Goal: Information Seeking & Learning: Find contact information

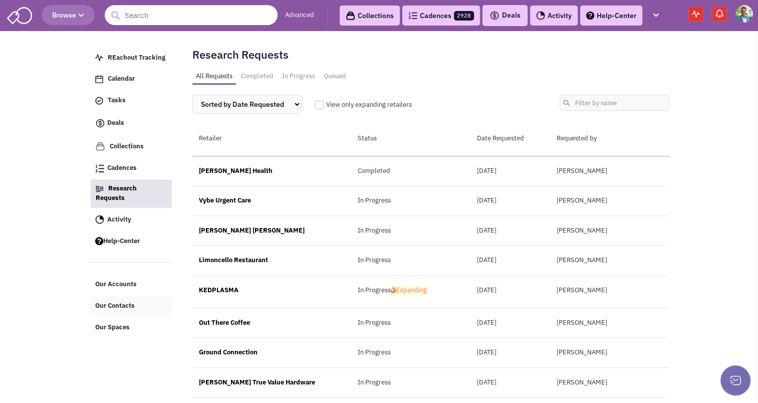
click at [120, 302] on span "Our Contacts" at bounding box center [115, 305] width 40 height 9
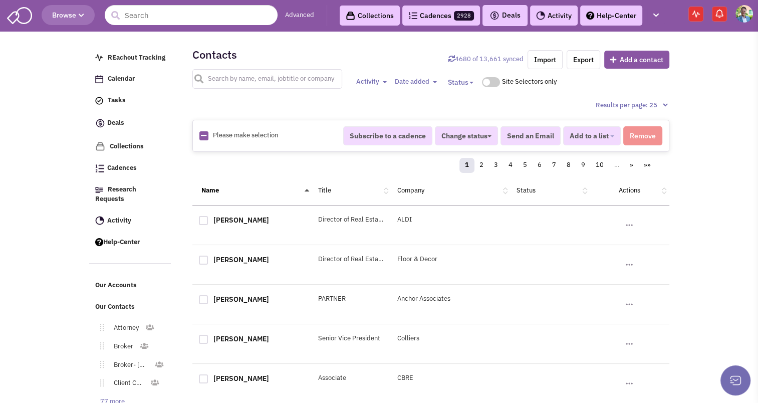
click at [266, 78] on input "text" at bounding box center [267, 79] width 150 height 20
type input "midas"
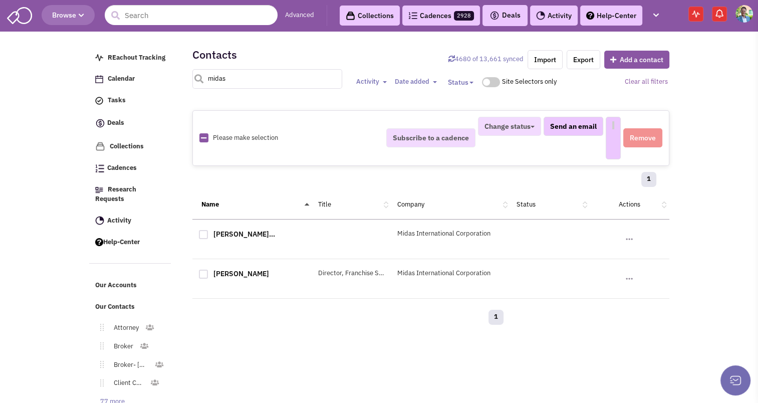
select select
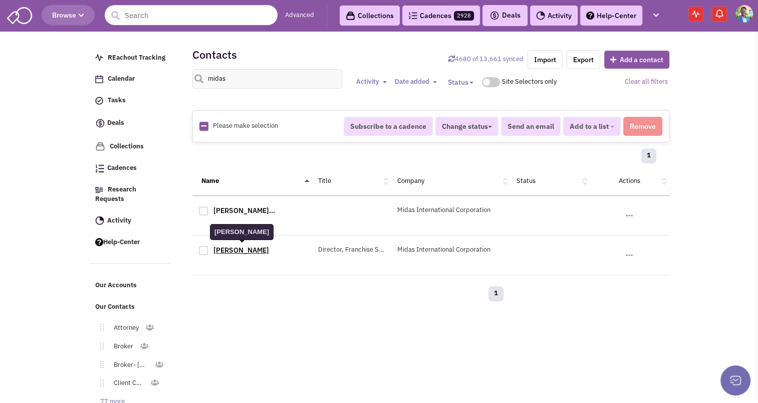
click at [238, 248] on link "John Williams" at bounding box center [241, 249] width 56 height 9
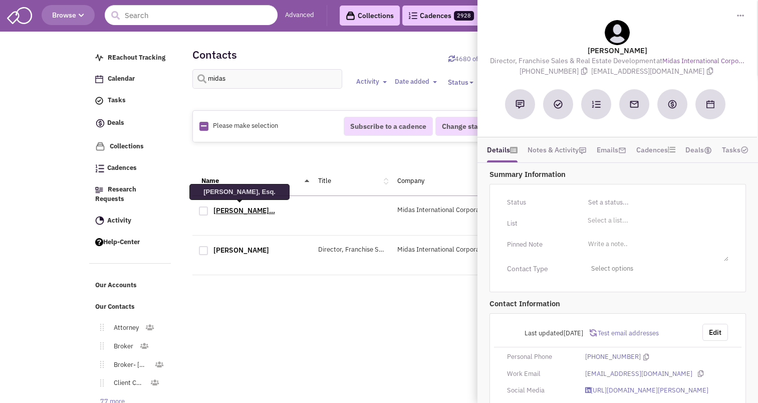
click at [232, 210] on link "Douglas Fergu..." at bounding box center [244, 210] width 62 height 9
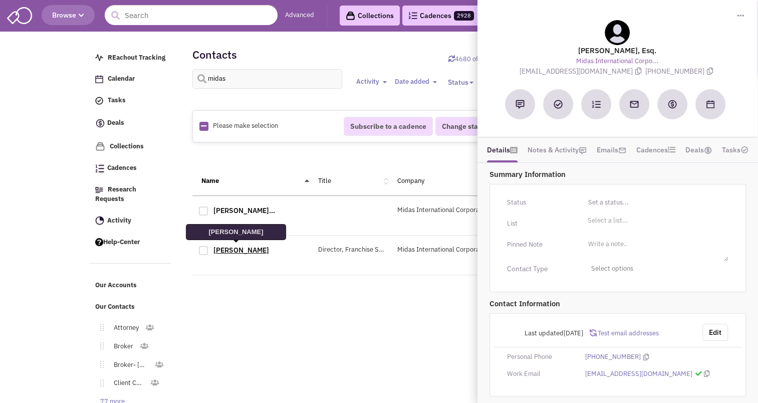
click at [233, 245] on link "John Williams" at bounding box center [241, 249] width 56 height 9
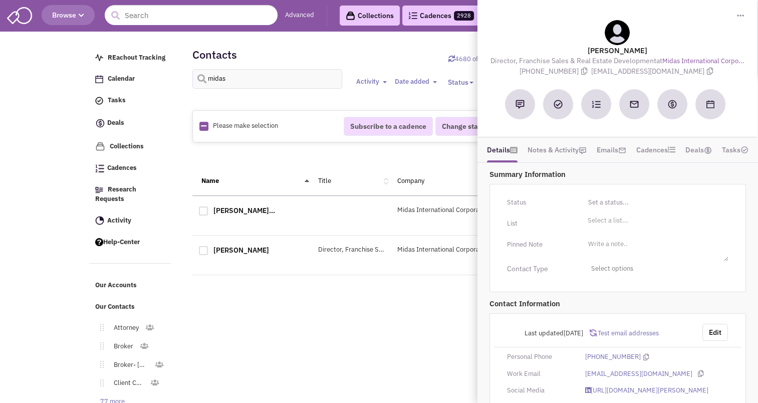
click at [62, 14] on span "Browse" at bounding box center [68, 15] width 32 height 9
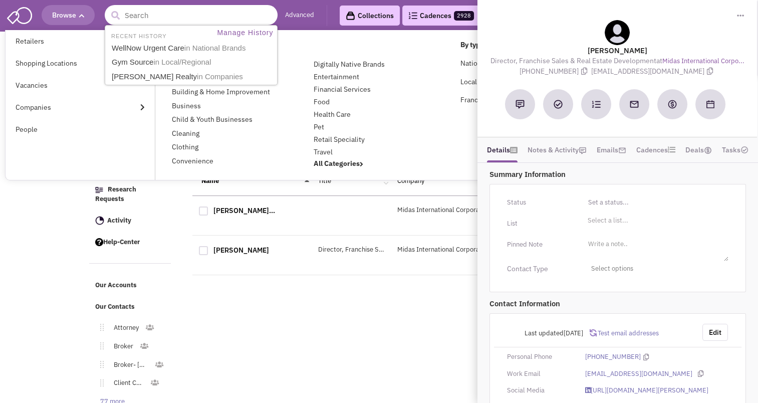
click at [161, 18] on input "text" at bounding box center [191, 15] width 173 height 20
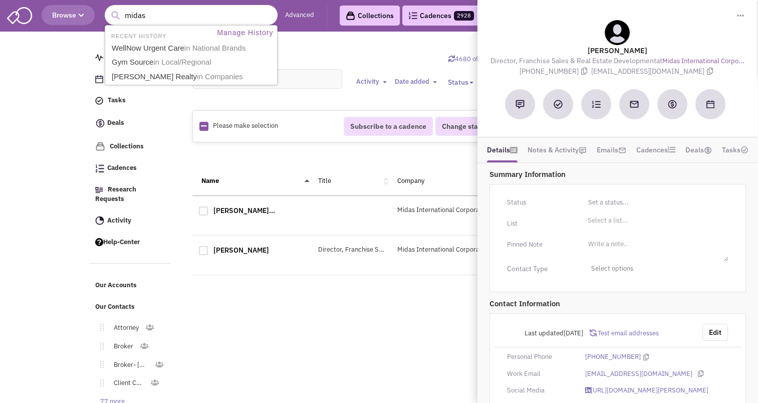
type input "midas"
click at [108, 8] on button "submit" at bounding box center [115, 15] width 15 height 15
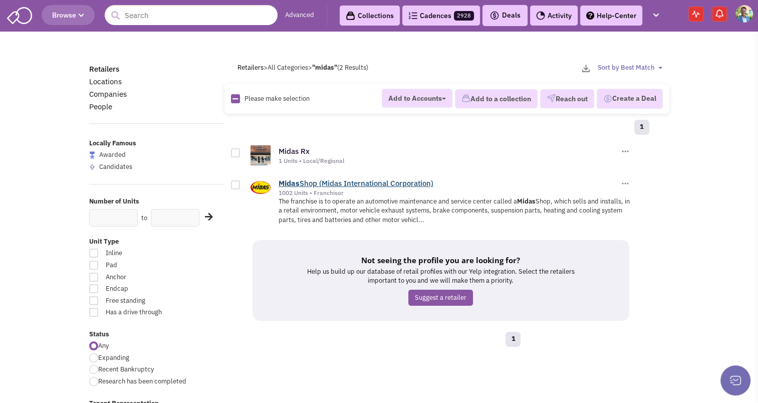
click at [300, 183] on link "Midas Shop (Midas International Corporation)" at bounding box center [355, 183] width 155 height 10
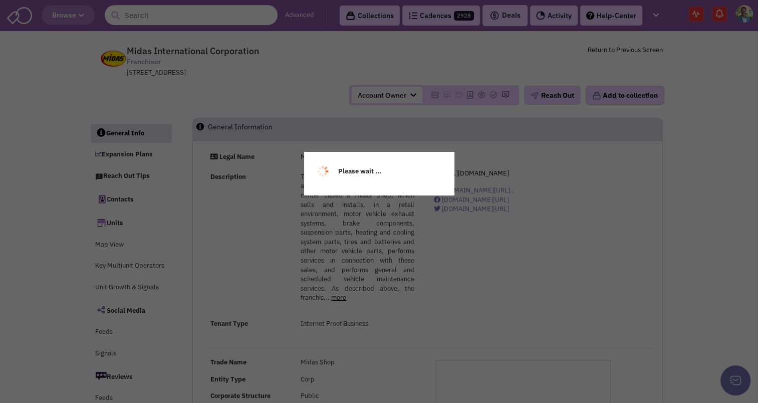
select select
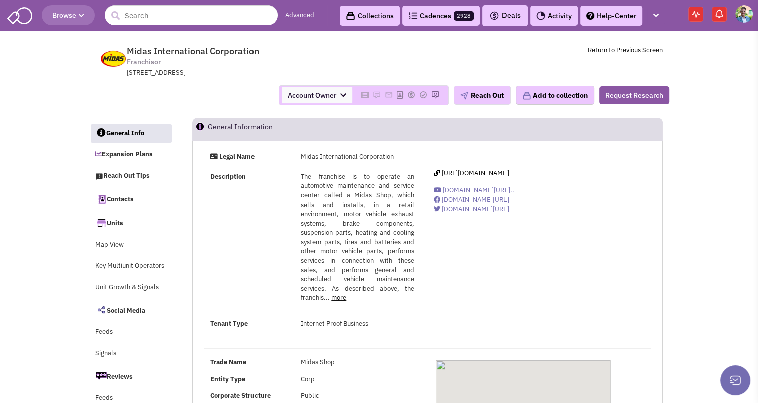
select select
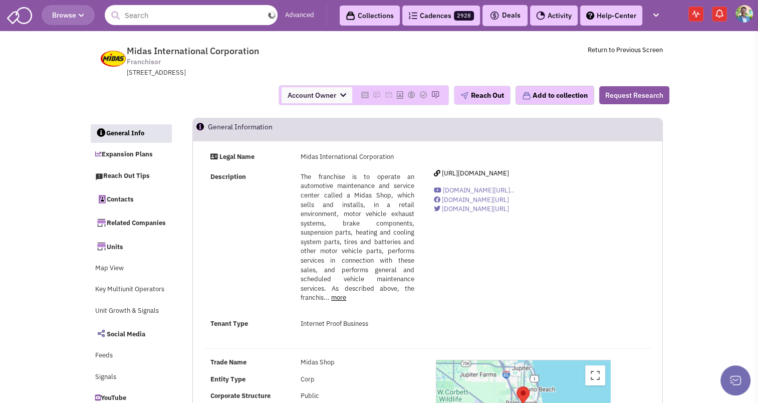
click at [146, 23] on input "text" at bounding box center [191, 15] width 173 height 20
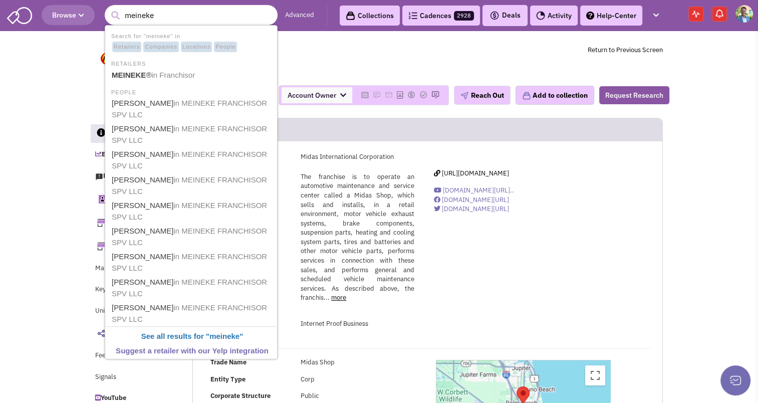
type input "meineke"
click at [108, 8] on button "submit" at bounding box center [115, 15] width 15 height 15
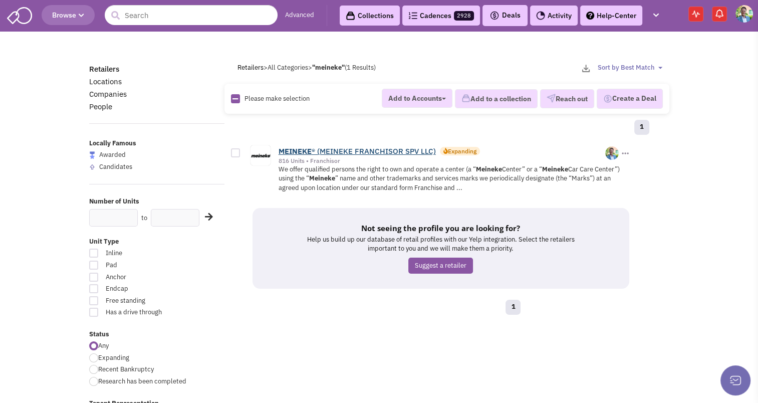
click at [351, 150] on link "MEINEKE ® (MEINEKE FRANCHISOR SPV LLC)" at bounding box center [356, 151] width 157 height 10
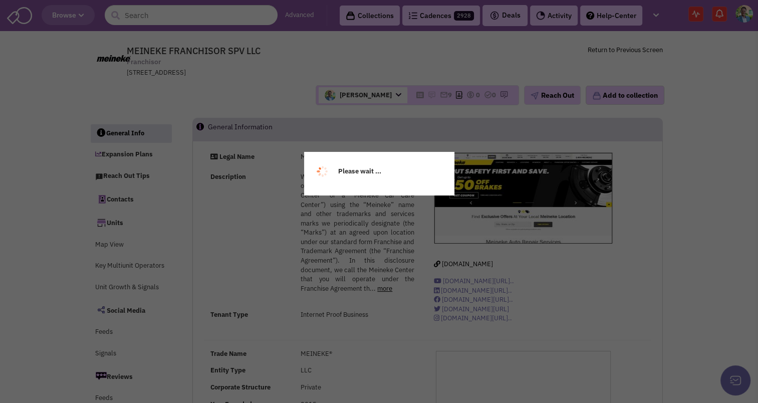
select select
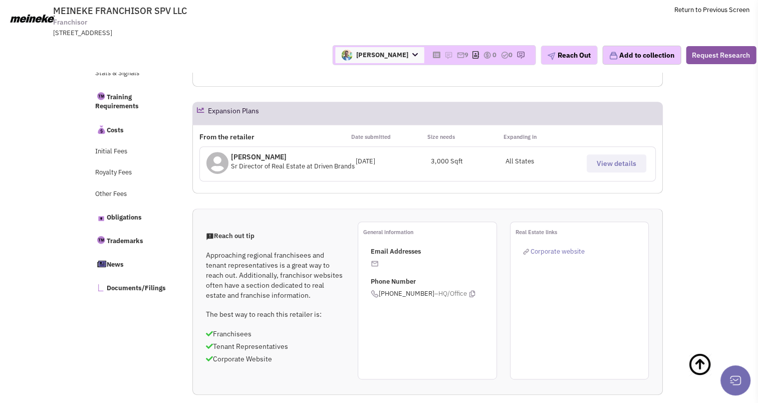
scroll to position [427, 0]
click at [623, 172] on button "View details" at bounding box center [616, 163] width 60 height 18
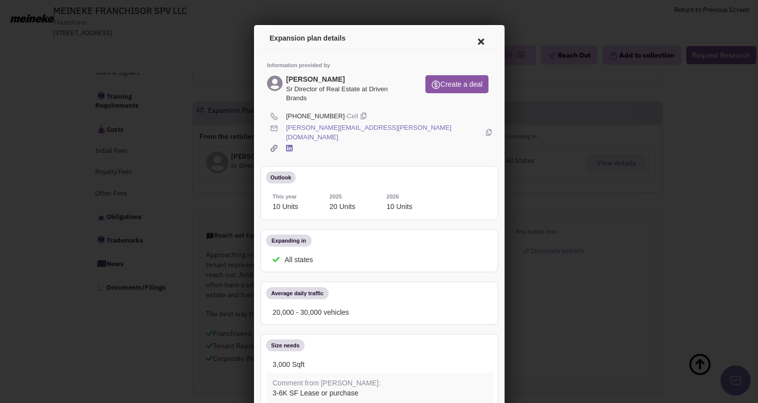
scroll to position [0, 0]
click at [484, 123] on icon at bounding box center [487, 131] width 6 height 19
click at [359, 116] on icon at bounding box center [362, 115] width 6 height 10
click at [468, 41] on icon at bounding box center [478, 40] width 21 height 24
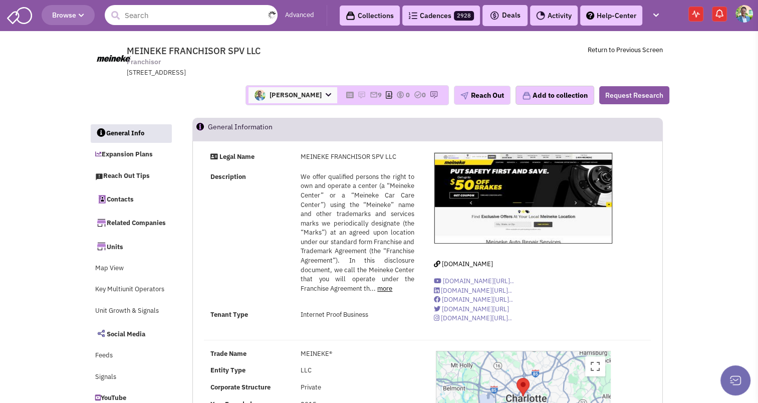
click at [145, 22] on input "text" at bounding box center [191, 15] width 173 height 20
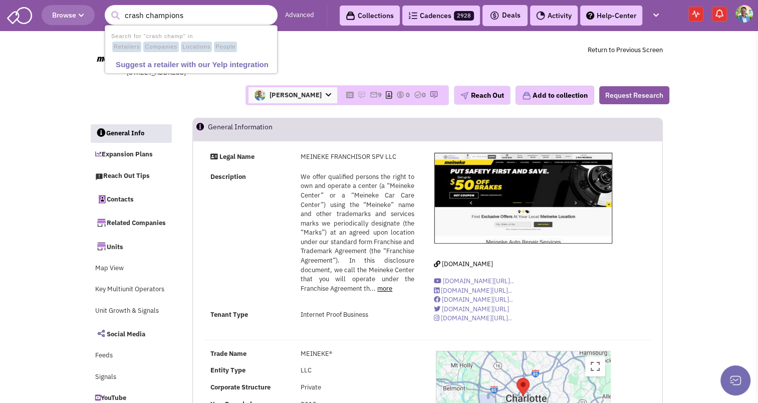
type input "crash champions"
click at [108, 8] on button "submit" at bounding box center [115, 15] width 15 height 15
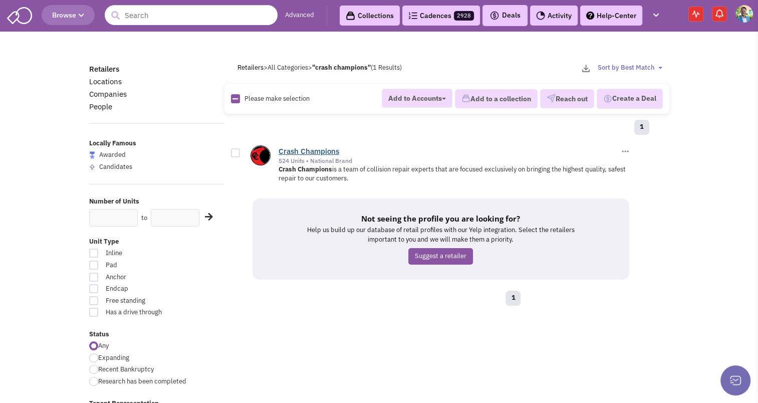
click at [292, 146] on link "Crash Champions" at bounding box center [308, 151] width 61 height 10
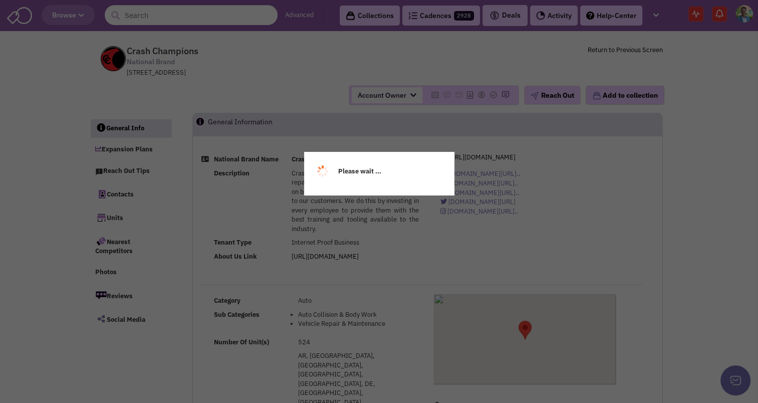
select select
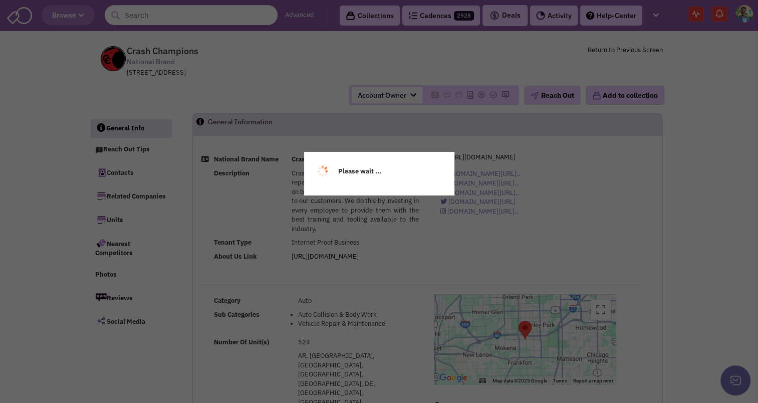
select select
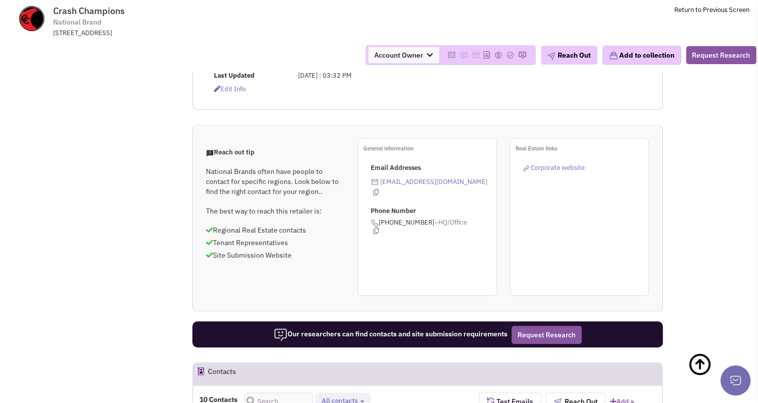
scroll to position [530, 0]
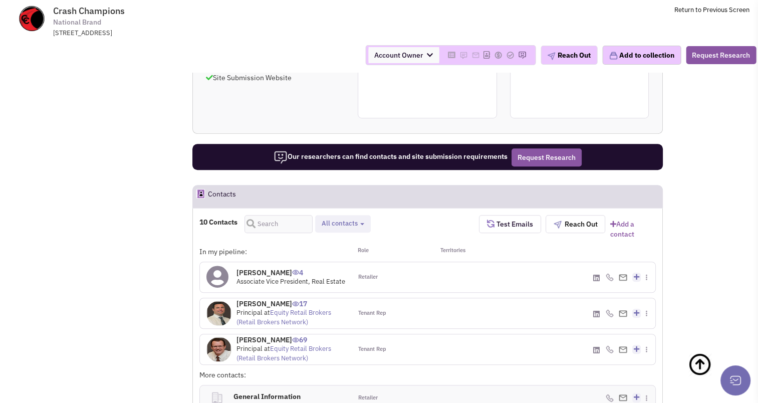
scroll to position [707, 0]
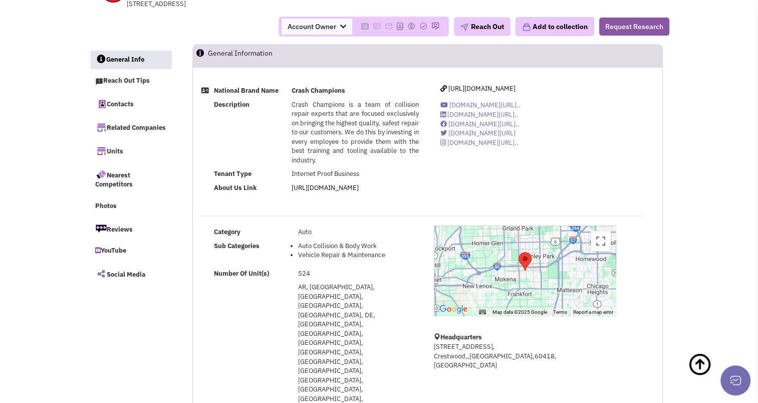
scroll to position [0, 0]
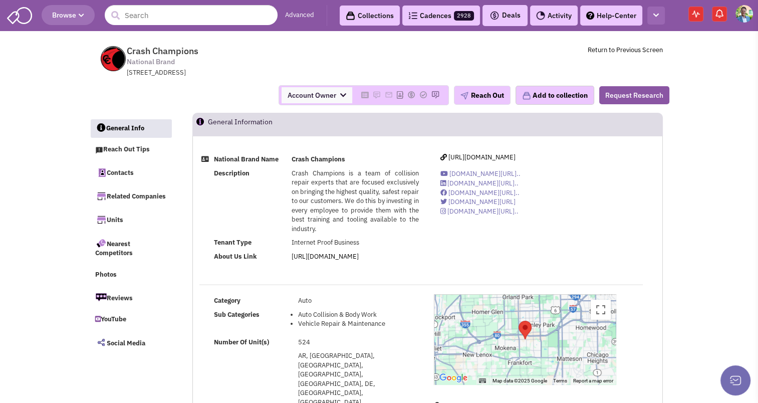
click at [658, 10] on button "button" at bounding box center [656, 16] width 18 height 19
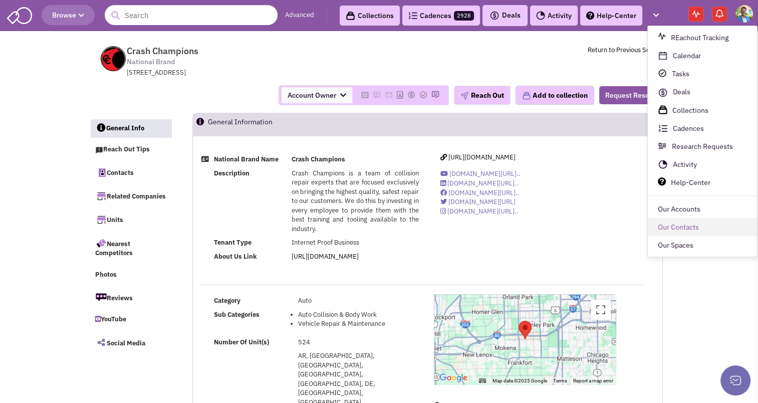
click at [687, 232] on link "Our Contacts" at bounding box center [701, 227] width 109 height 18
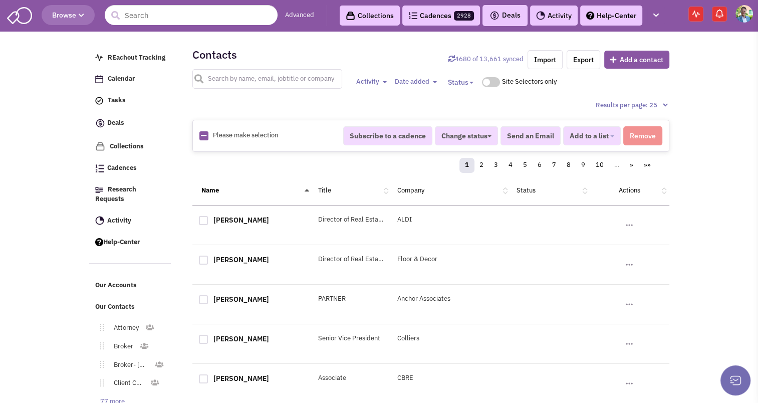
click at [256, 75] on input "text" at bounding box center [267, 79] width 150 height 20
type input "f"
type input "a"
type input "c"
type input "anthony armato"
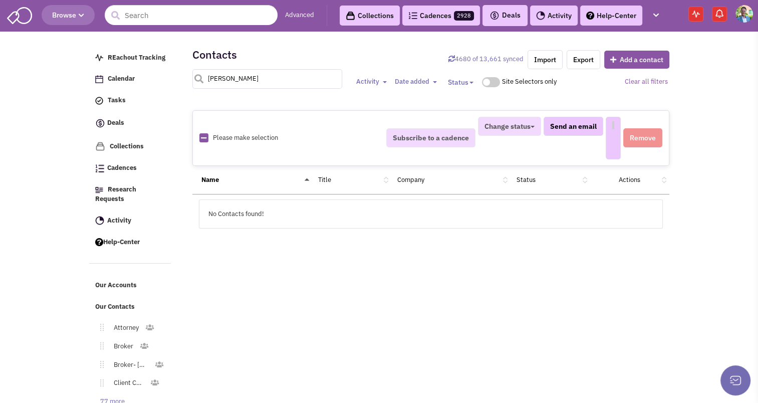
select select
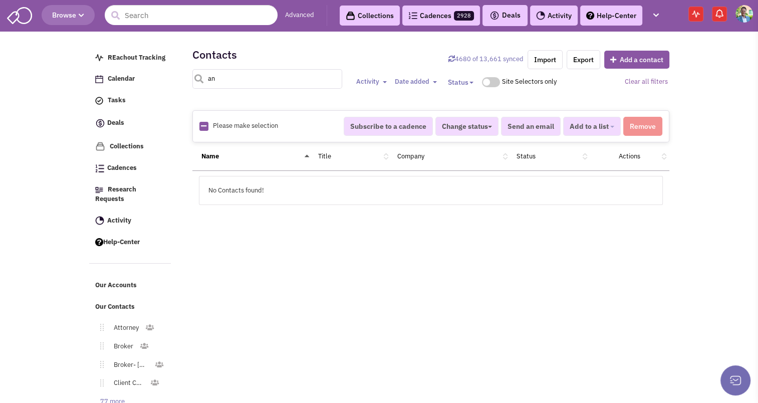
type input "a"
type input "john thys"
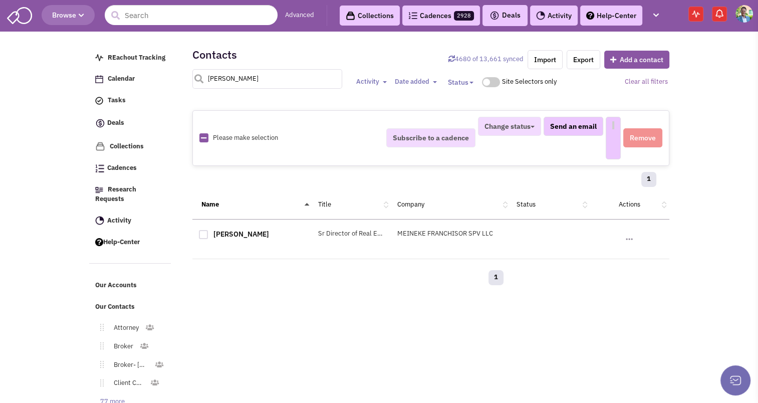
select select
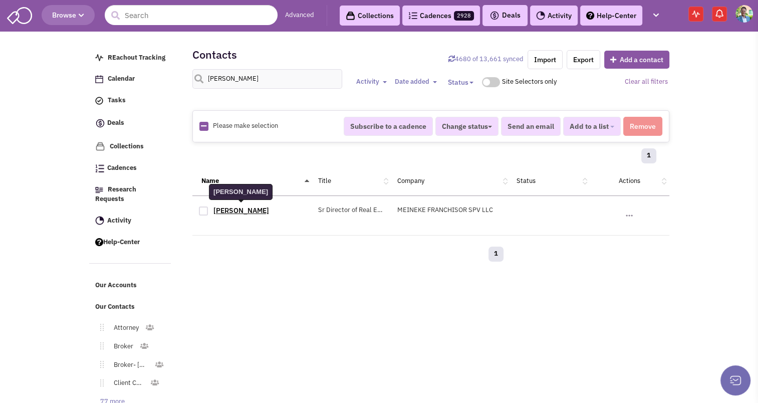
click at [222, 209] on link "John Thys" at bounding box center [241, 210] width 56 height 9
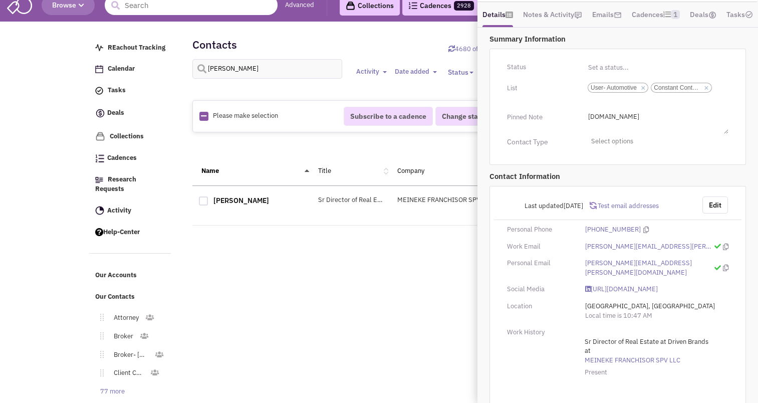
scroll to position [11, 0]
click at [381, 258] on div "REachout Tracking Calendar Tasks Completed Tasks Deals Team Deals Toggle Dropdo…" at bounding box center [379, 149] width 580 height 250
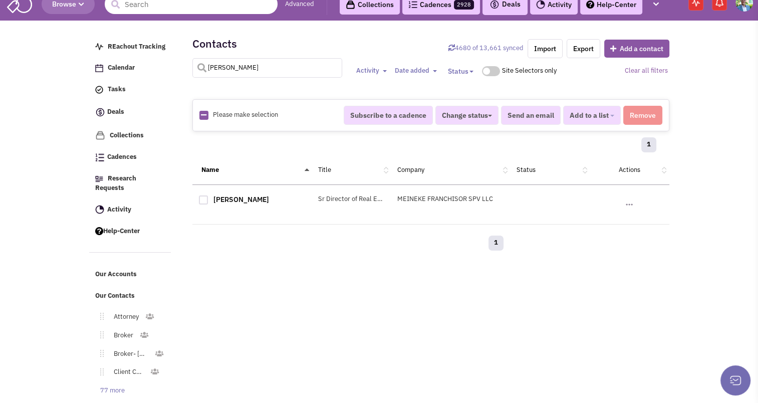
click at [230, 61] on input "john thys" at bounding box center [267, 68] width 150 height 20
type input "michael mulholland"
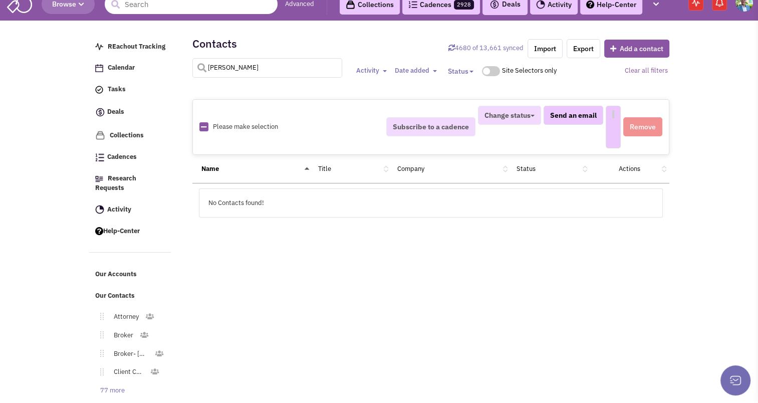
select select
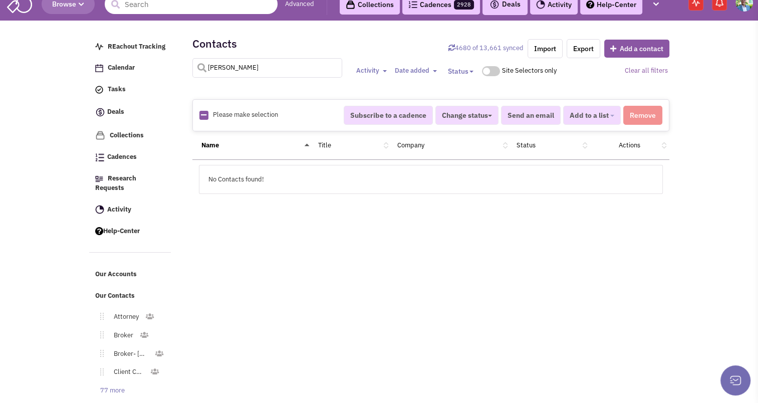
click at [230, 61] on input "michael mulholland" at bounding box center [267, 68] width 150 height 20
type input "mulholland"
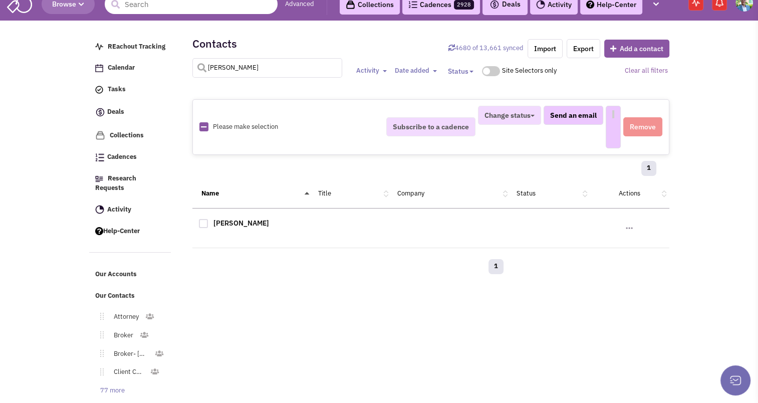
select select
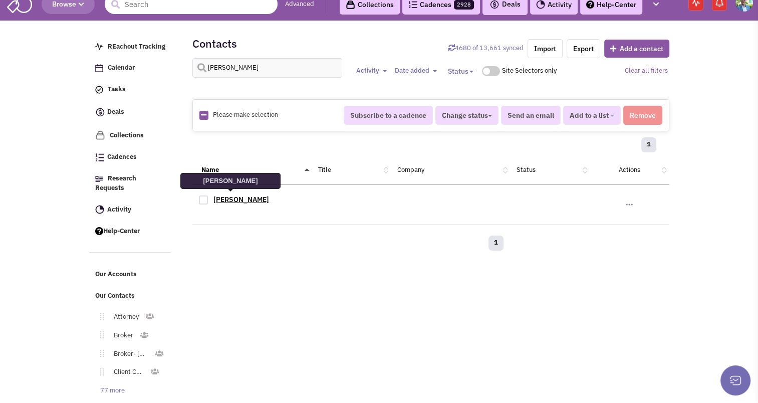
click at [231, 201] on link "Danny Dee" at bounding box center [241, 199] width 56 height 9
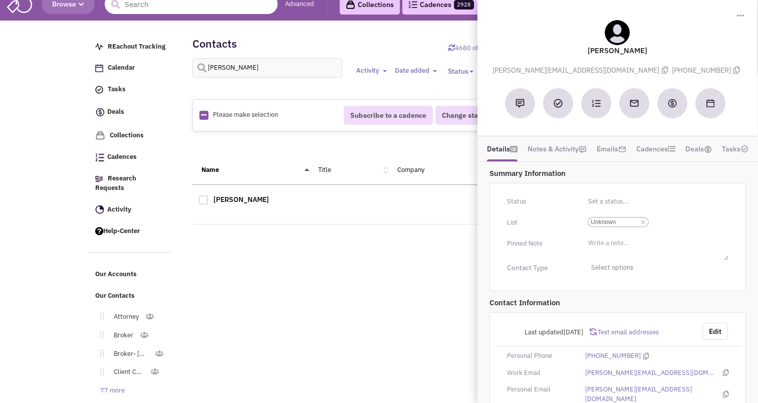
click at [297, 282] on div "Retailsphere Support Message Send REachout Tracking Calendar Tasks Completed Ta…" at bounding box center [379, 231] width 584 height 416
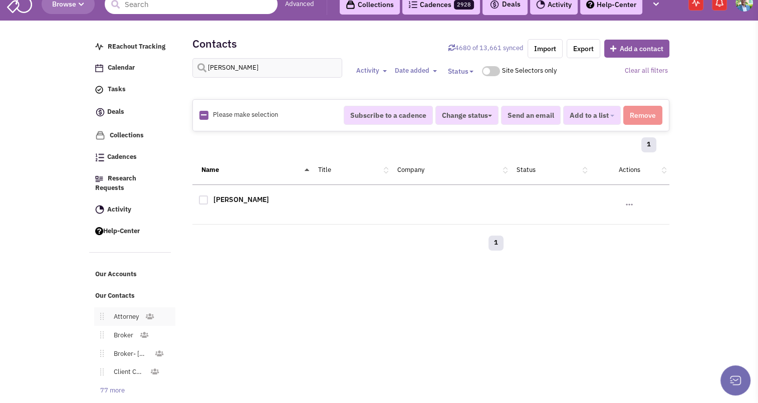
scroll to position [44, 0]
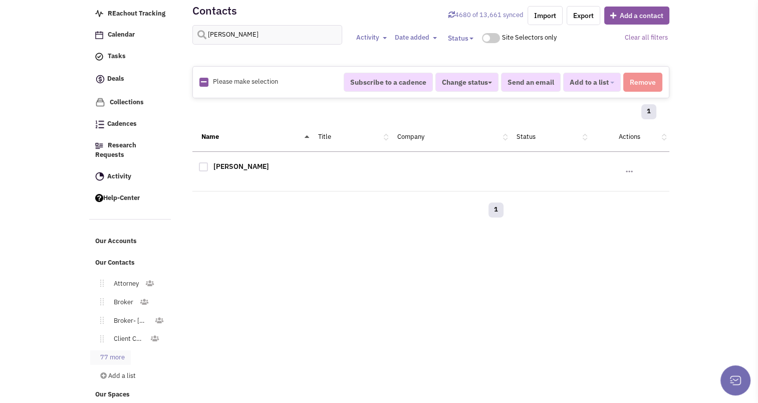
click at [111, 351] on link "77 more" at bounding box center [110, 357] width 41 height 15
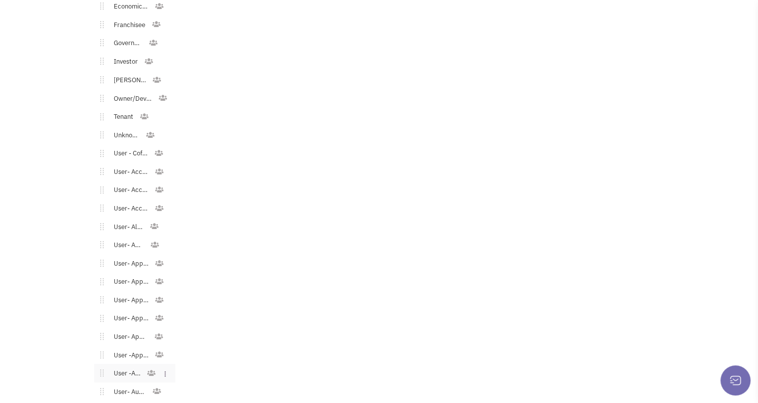
scroll to position [451, 0]
click at [131, 329] on link "User- Automotive" at bounding box center [128, 335] width 49 height 15
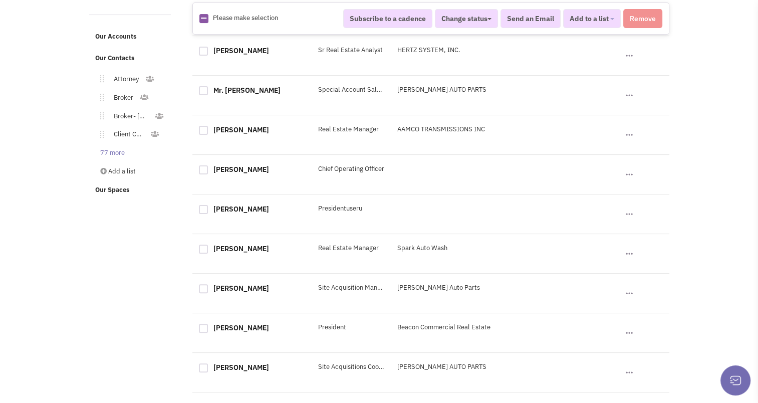
scroll to position [220, 0]
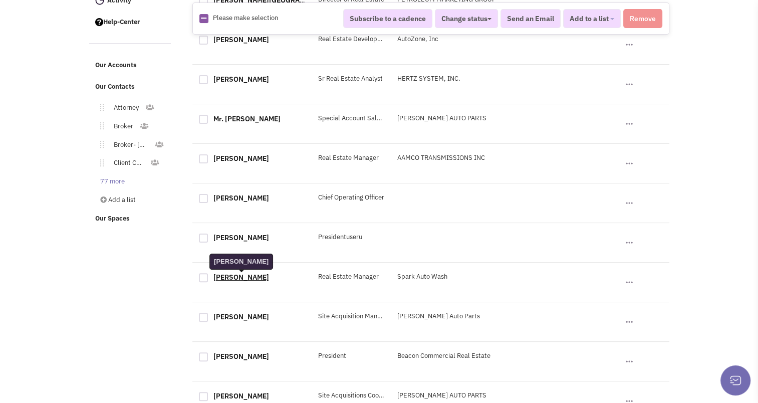
click at [242, 275] on link "[PERSON_NAME]" at bounding box center [241, 276] width 56 height 9
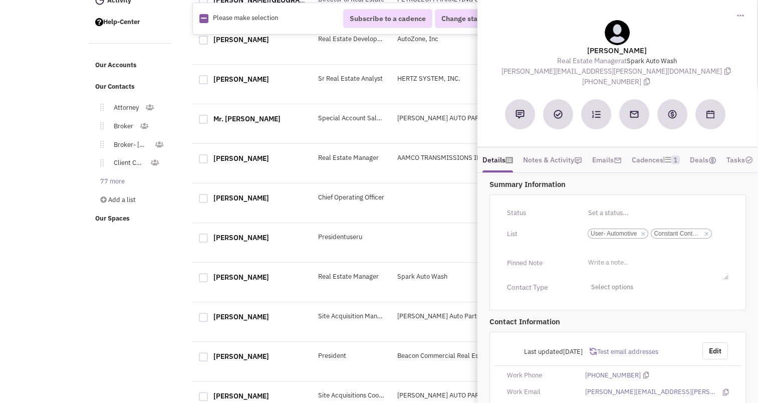
click at [167, 286] on div "Retailsphere Support Message Send REachout Tracking Calendar Tasks Completed Ta…" at bounding box center [379, 409] width 584 height 1191
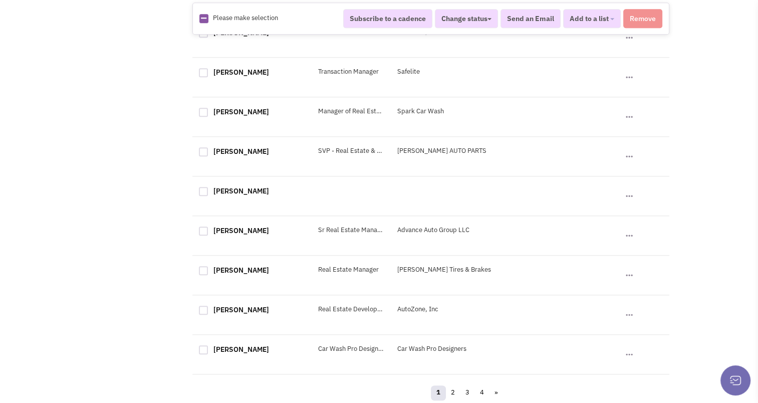
scroll to position [825, 0]
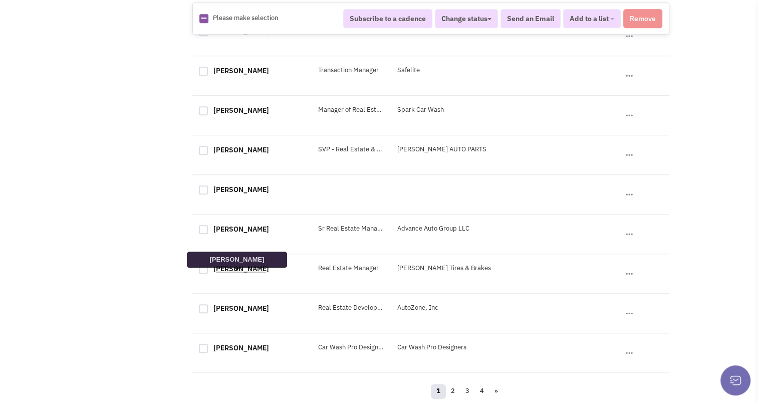
click at [227, 270] on link "[PERSON_NAME]" at bounding box center [241, 268] width 56 height 9
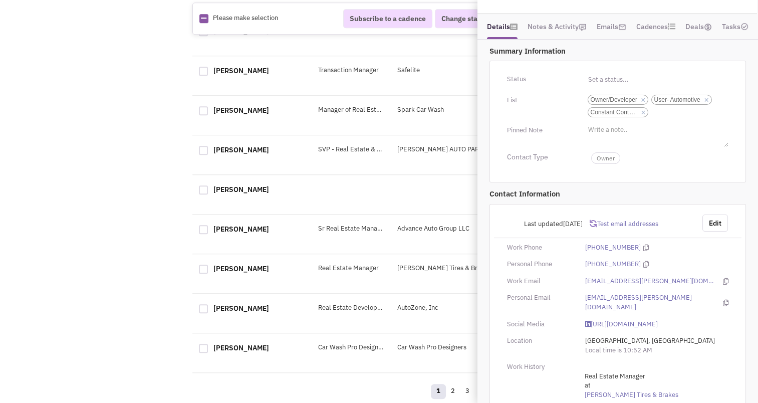
scroll to position [153, 0]
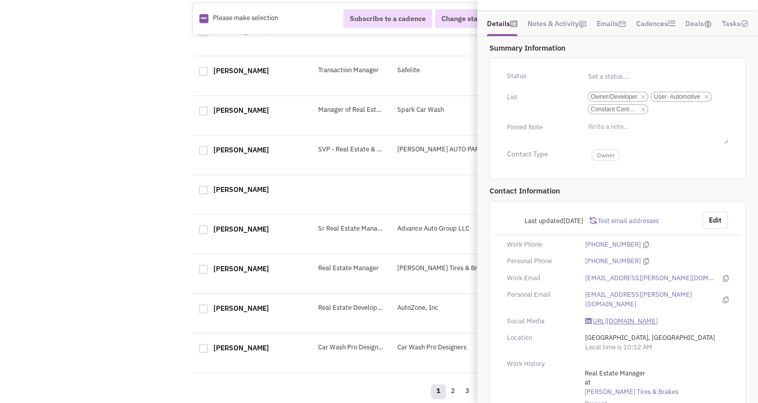
click at [636, 316] on link "[URL][DOMAIN_NAME]" at bounding box center [621, 321] width 73 height 10
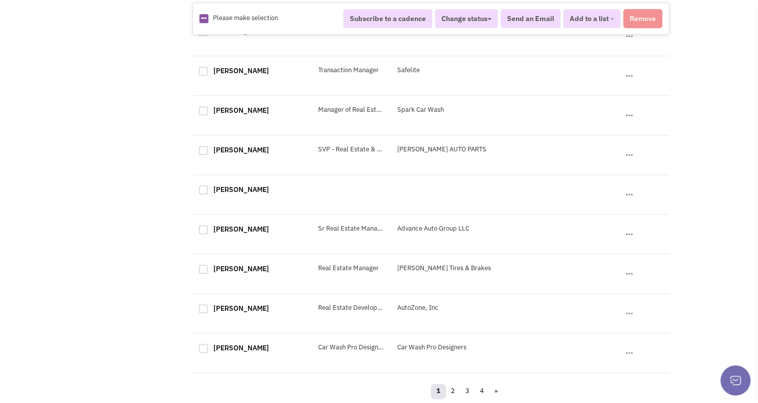
scroll to position [830, 0]
click at [227, 349] on link "[PERSON_NAME]" at bounding box center [241, 347] width 56 height 9
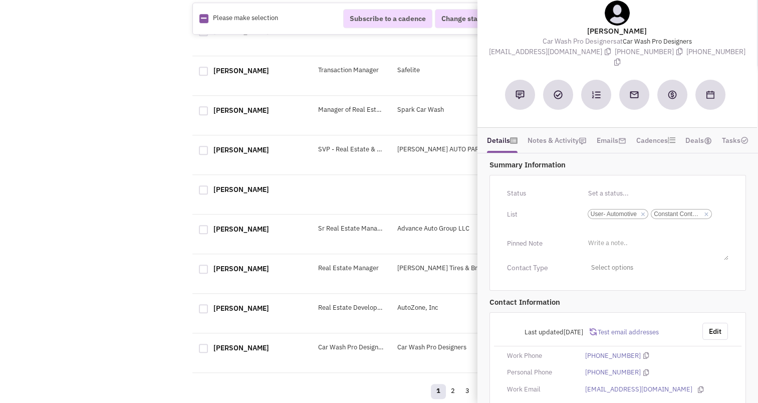
scroll to position [0, 0]
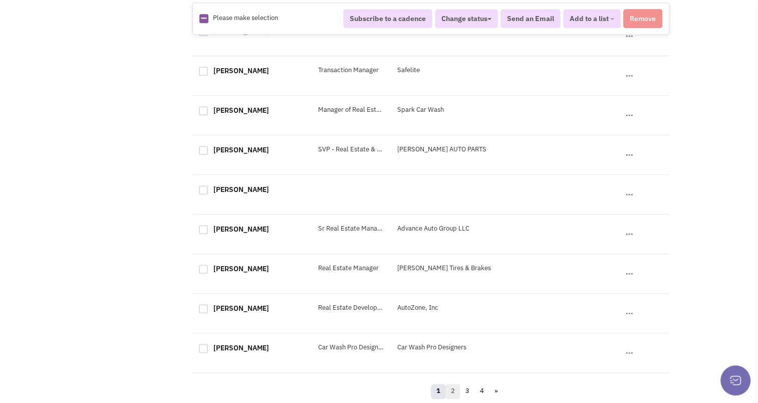
click at [454, 388] on link "2" at bounding box center [452, 391] width 15 height 15
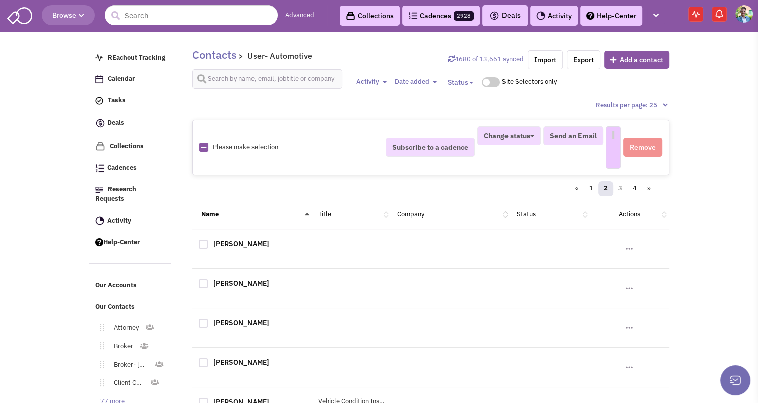
select select
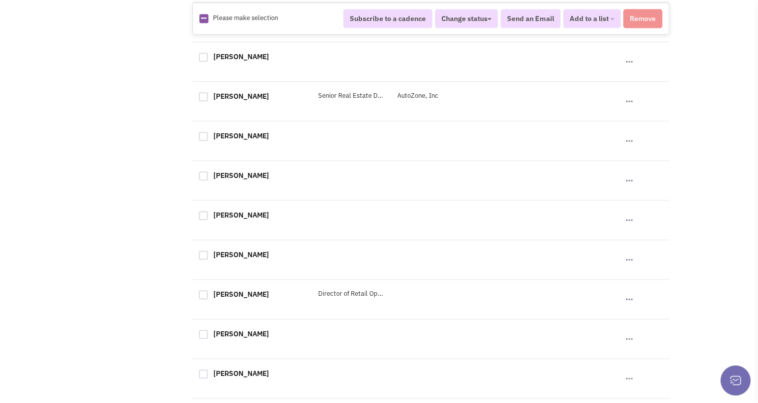
scroll to position [830, 0]
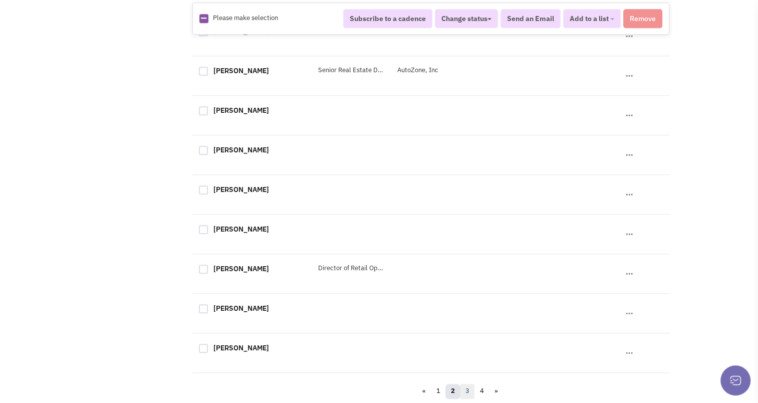
click at [470, 391] on link "3" at bounding box center [467, 391] width 15 height 15
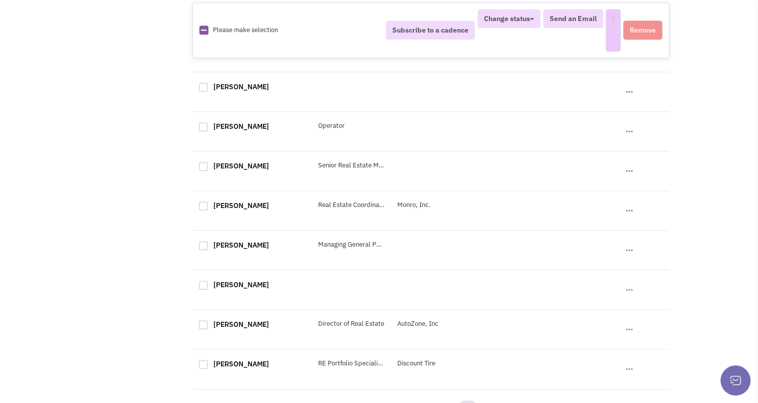
scroll to position [0, 0]
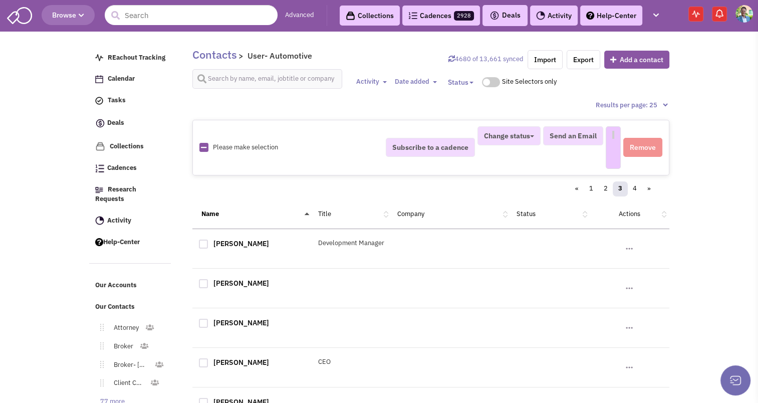
select select
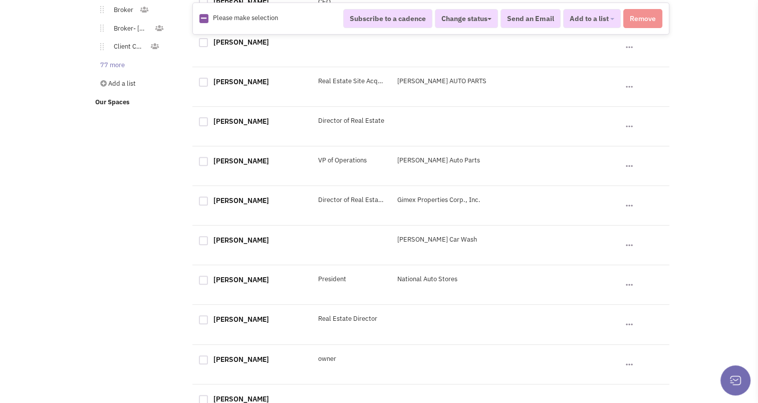
scroll to position [336, 0]
click at [251, 243] on link "David Shepherd" at bounding box center [241, 239] width 56 height 9
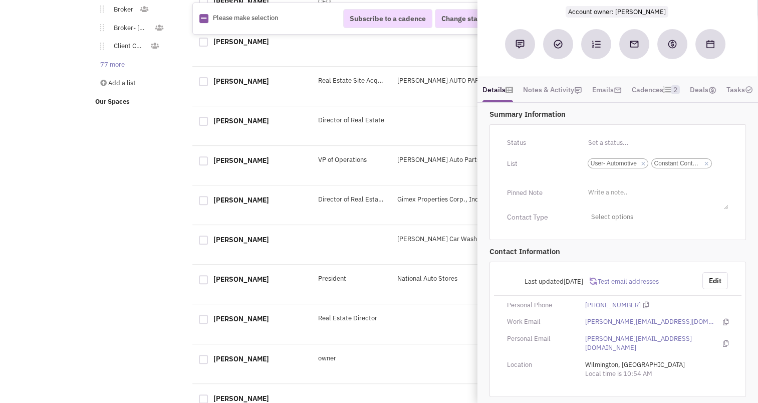
scroll to position [0, 0]
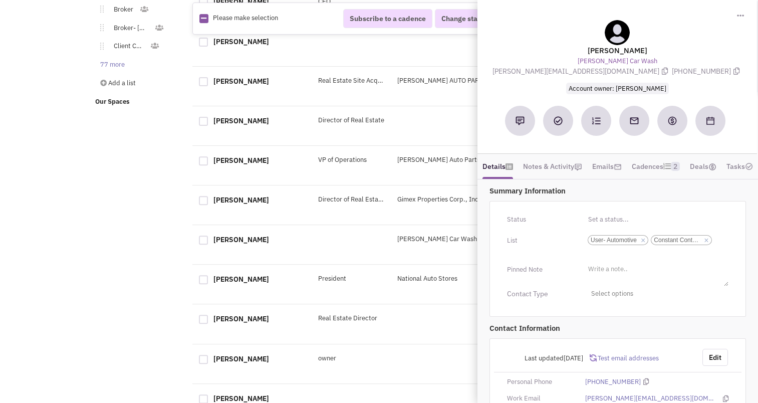
click at [86, 217] on body "Browse Advanced Collections Cadences 2928 Deals Activity" at bounding box center [379, 276] width 758 height 1225
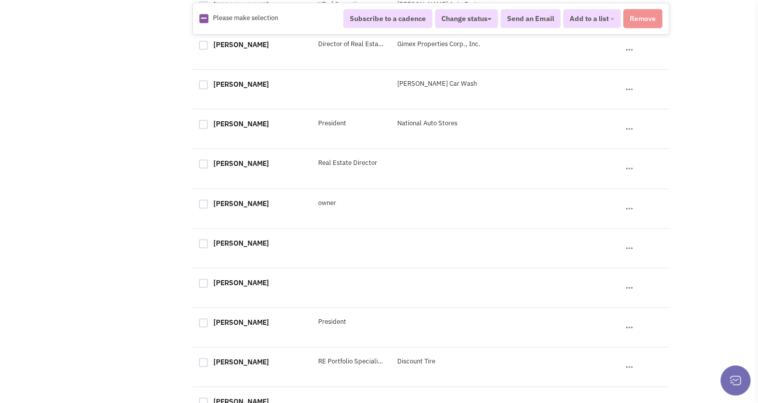
scroll to position [496, 0]
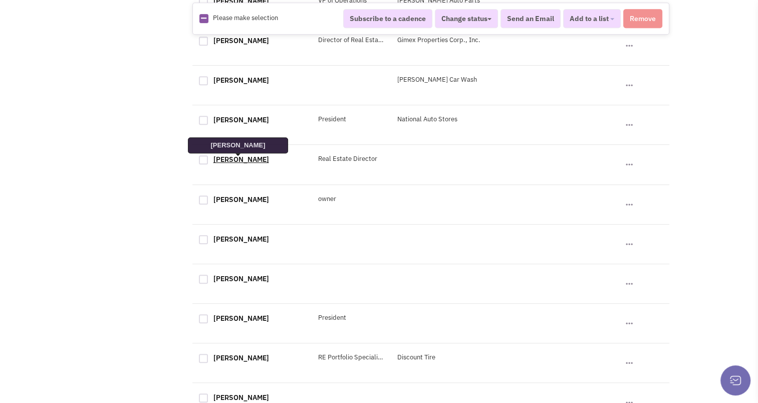
click at [245, 162] on link "Glenn Bowman" at bounding box center [241, 159] width 56 height 9
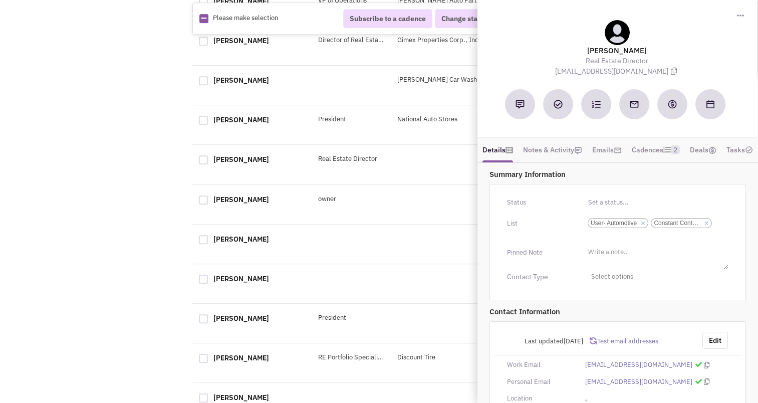
click at [141, 264] on div "Retailsphere Support Message Send REachout Tracking Calendar Tasks Completed Ta…" at bounding box center [379, 133] width 584 height 1191
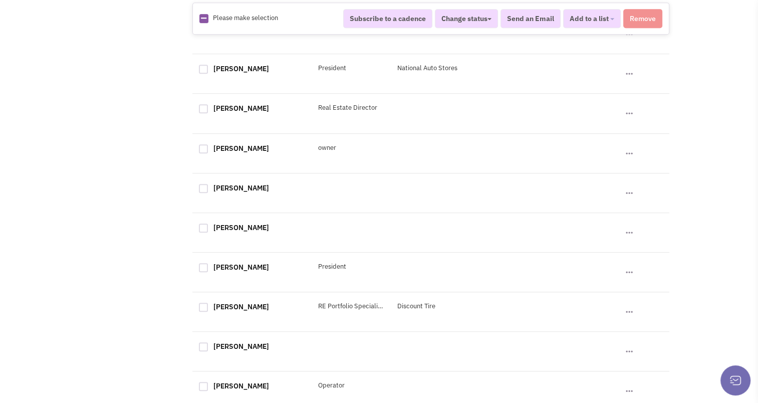
scroll to position [547, 0]
click at [231, 271] on link "Mario Ferroni" at bounding box center [241, 266] width 56 height 9
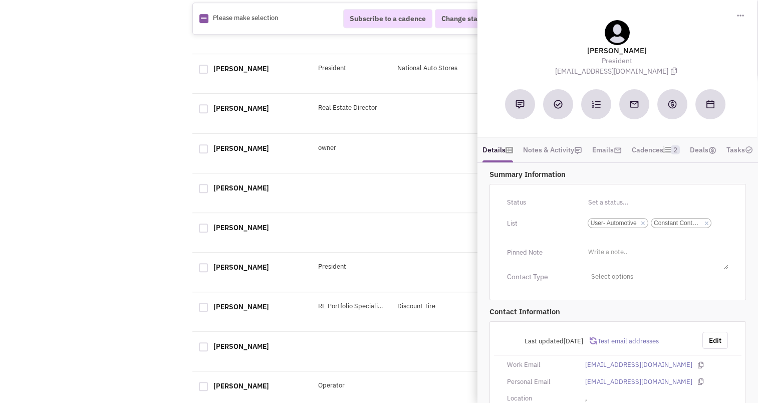
scroll to position [38, 0]
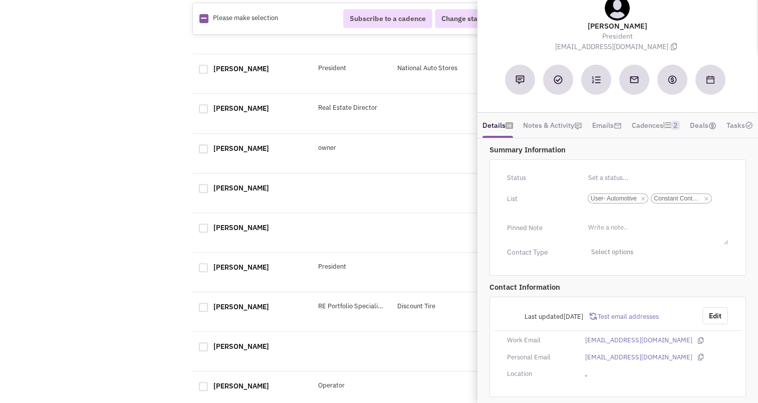
click at [233, 304] on div "Mark Walters RE Portfolio Specialists Discount Tire No note found! 1" at bounding box center [430, 312] width 477 height 40
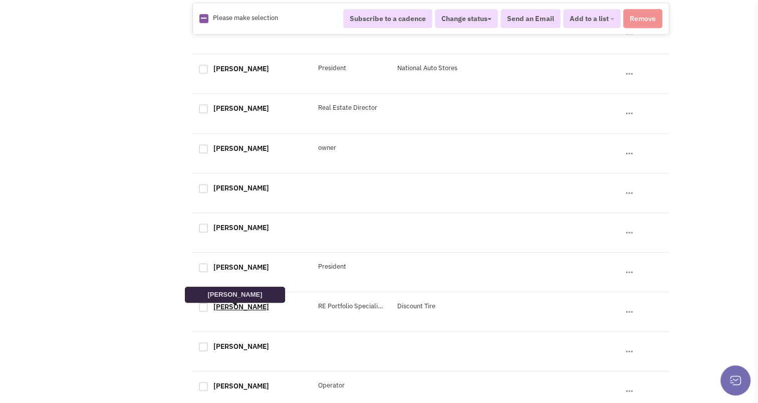
click at [233, 310] on link "Mark Walters" at bounding box center [241, 306] width 56 height 9
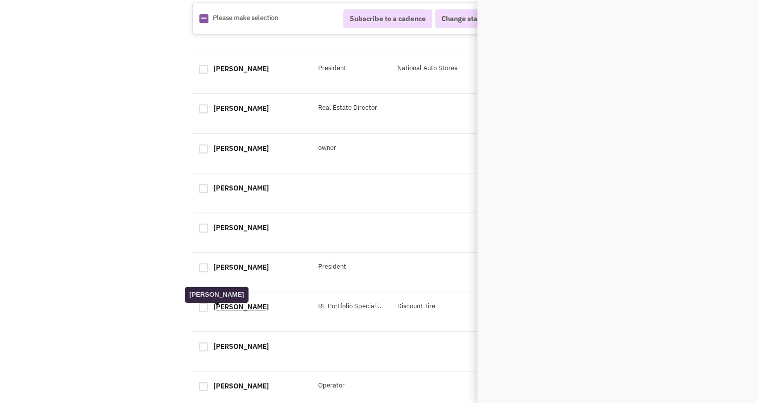
scroll to position [0, 0]
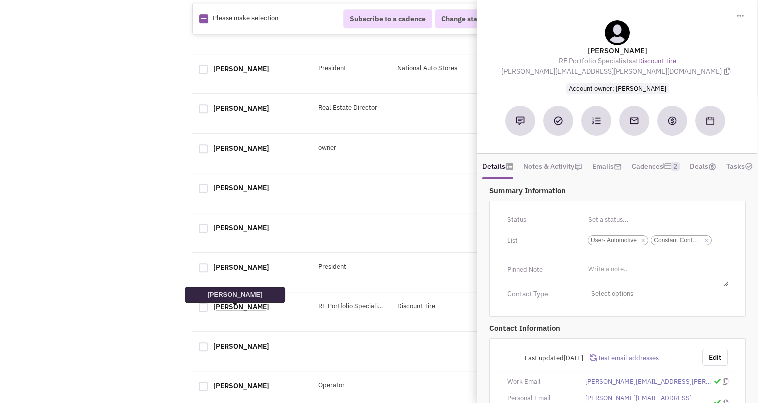
click at [222, 310] on link "Mark Walters" at bounding box center [241, 306] width 56 height 9
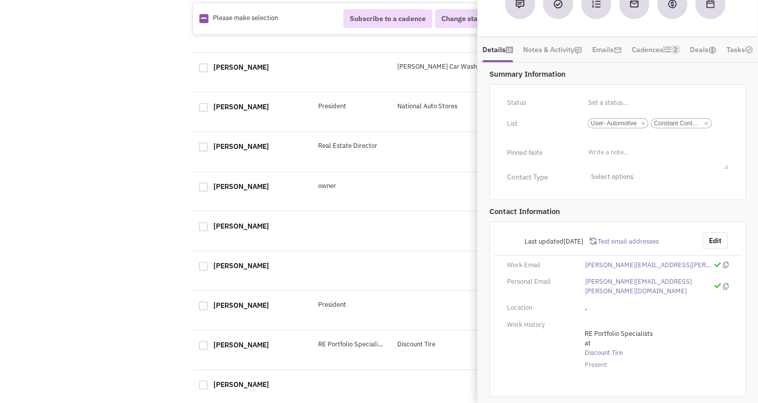
scroll to position [498, 0]
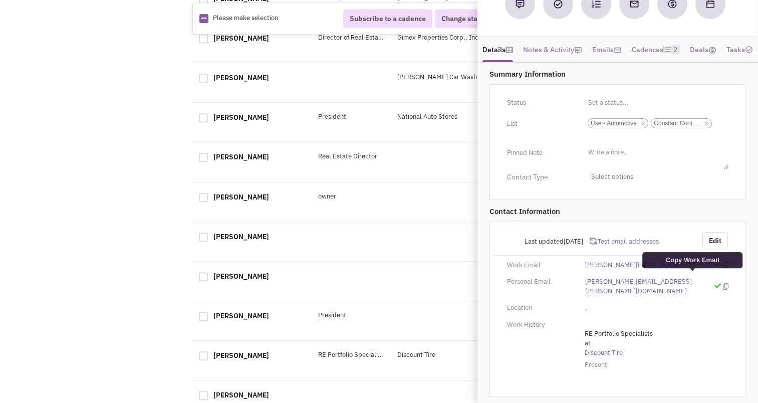
click at [723, 268] on icon at bounding box center [726, 264] width 6 height 7
click at [123, 194] on div "Retailsphere Support Message Send REachout Tracking Calendar Tasks Completed Ta…" at bounding box center [379, 131] width 584 height 1191
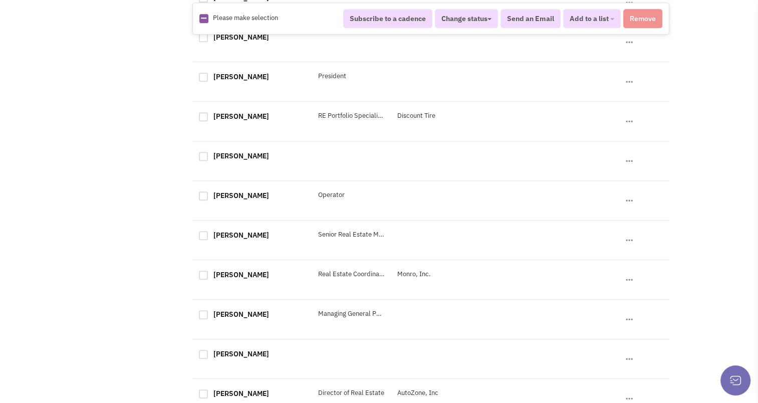
scroll to position [737, 0]
click at [235, 239] on link "Michael Schifsky" at bounding box center [241, 234] width 56 height 9
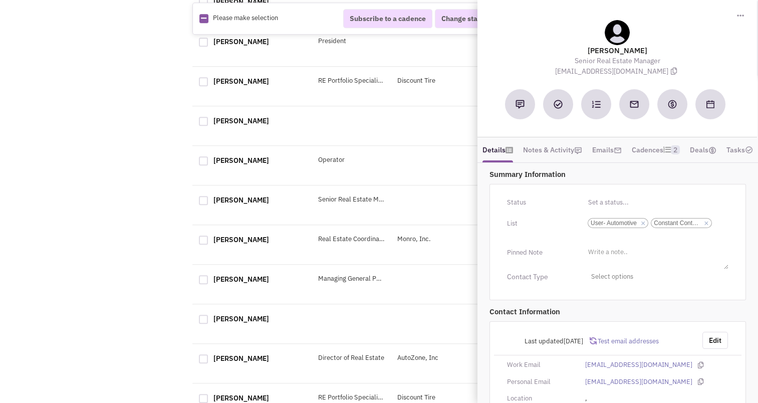
scroll to position [771, 0]
click at [238, 245] on link "Mindi Collom" at bounding box center [241, 240] width 56 height 9
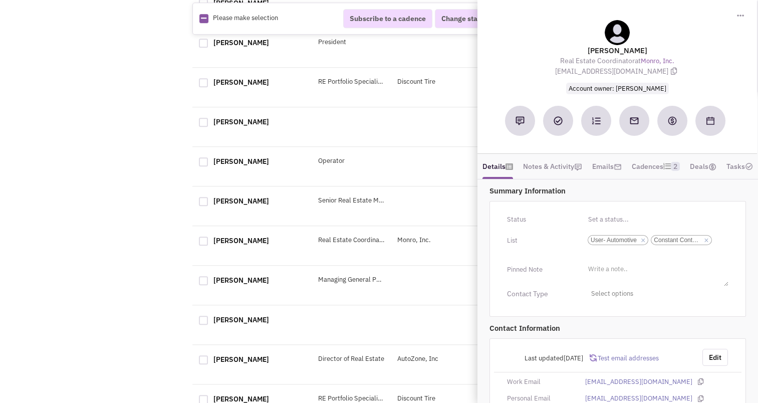
scroll to position [120, 0]
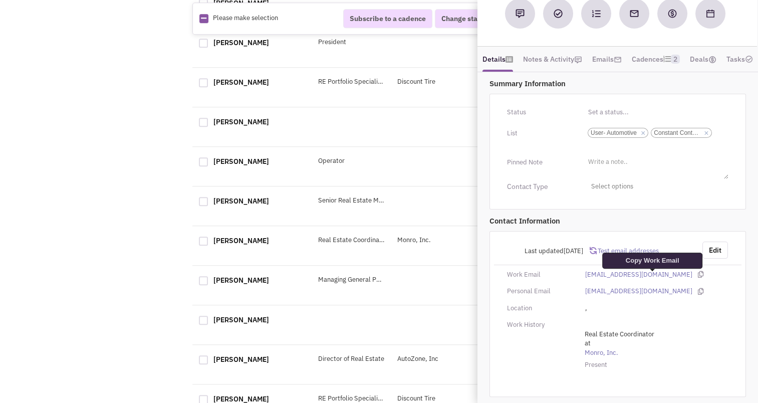
click at [698, 273] on icon at bounding box center [701, 274] width 6 height 7
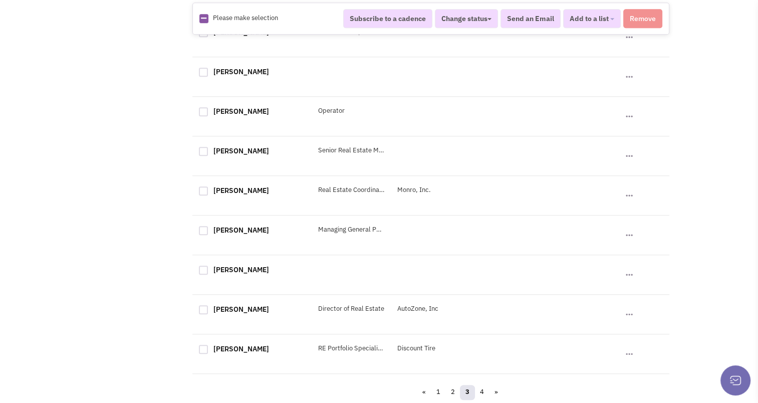
scroll to position [830, 0]
click at [482, 391] on link "4" at bounding box center [481, 391] width 15 height 15
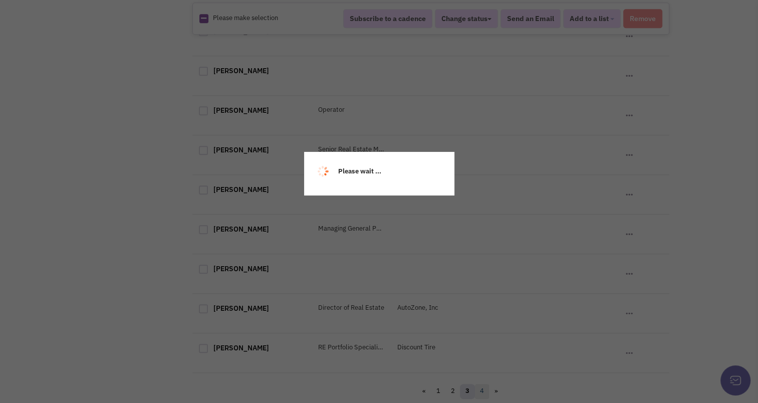
scroll to position [0, 0]
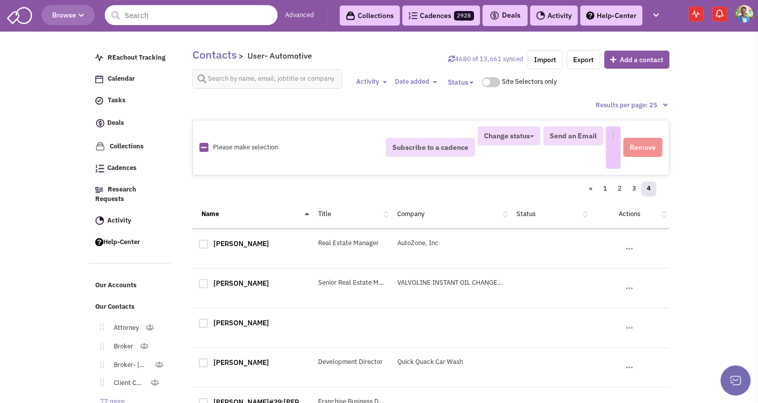
select select
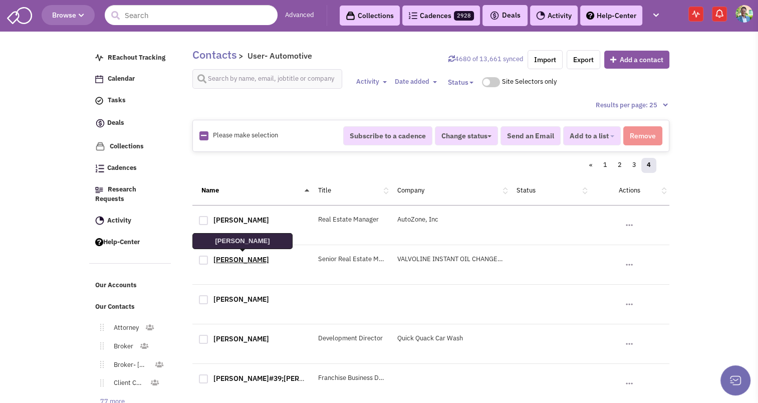
click at [247, 255] on link "Chandler Johnson" at bounding box center [241, 259] width 56 height 9
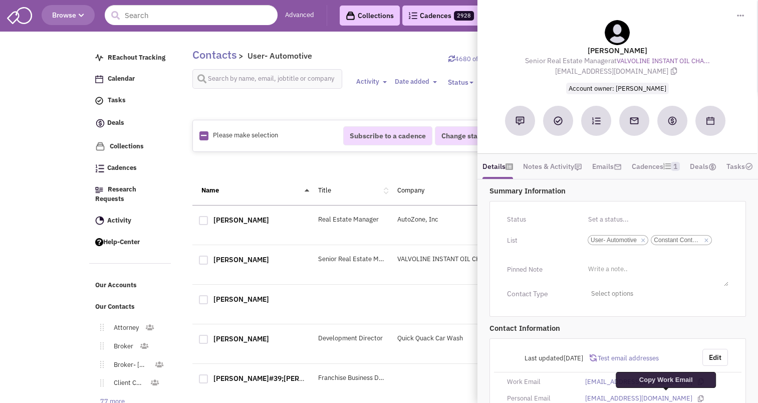
click at [698, 385] on icon at bounding box center [701, 381] width 6 height 7
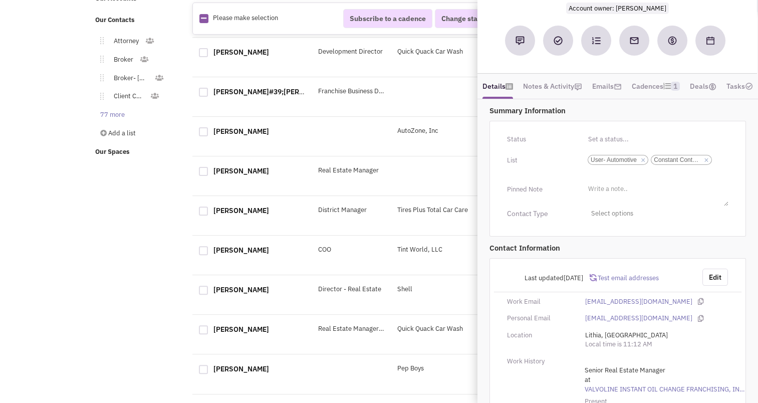
scroll to position [286, 0]
click at [132, 273] on div "Retailsphere Support Message Send REachout Tracking Calendar Tasks Completed Ta…" at bounding box center [379, 244] width 584 height 993
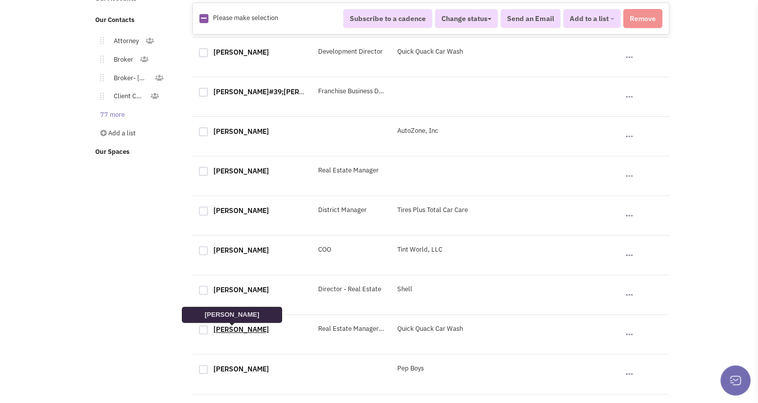
click at [236, 331] on link "Lee Garrido" at bounding box center [241, 328] width 56 height 9
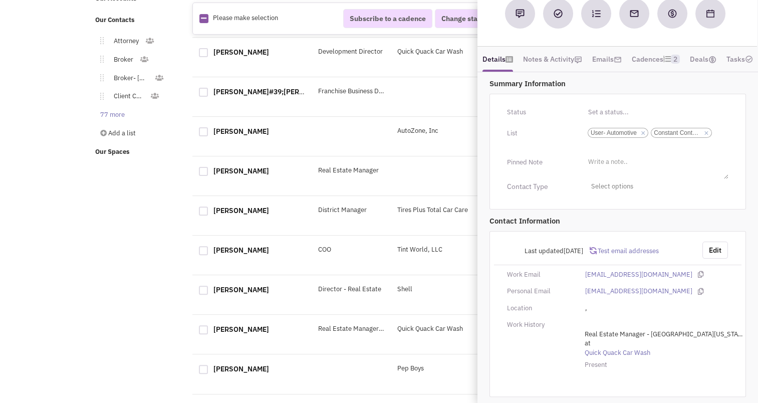
scroll to position [112, 0]
click at [619, 358] on link "Quick Quack Car Wash" at bounding box center [664, 353] width 160 height 10
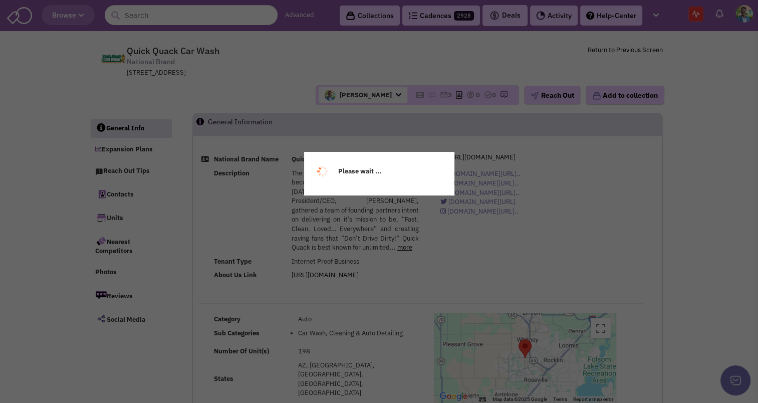
select select
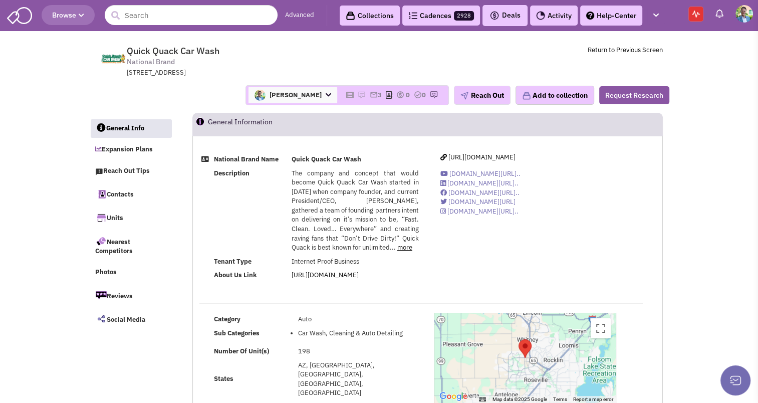
select select
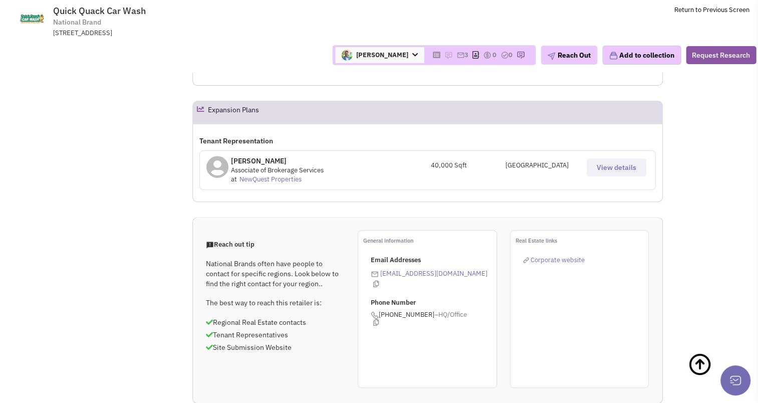
scroll to position [351, 0]
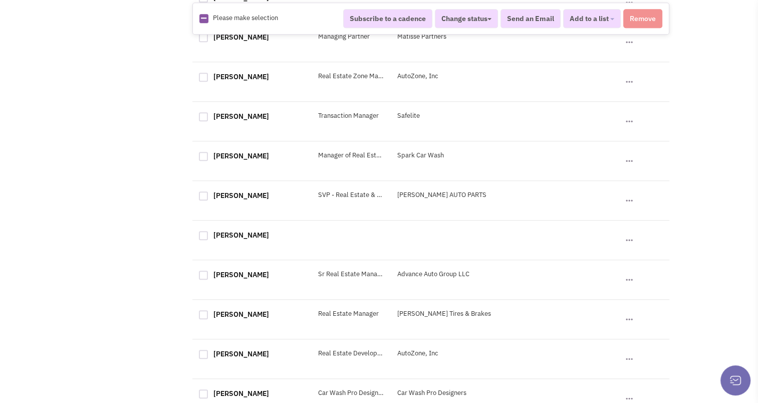
scroll to position [830, 0]
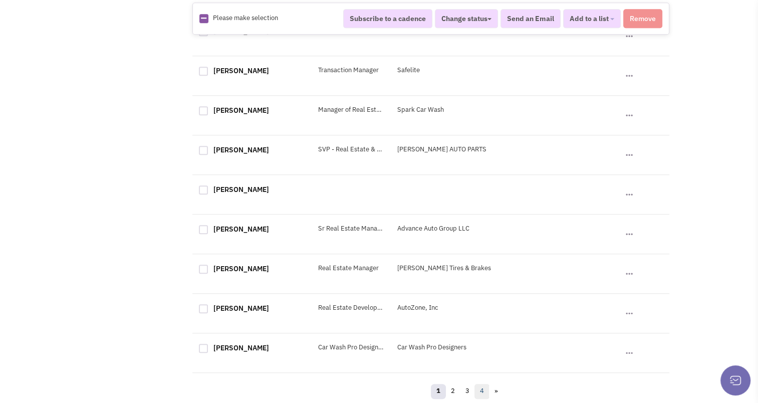
click at [481, 389] on link "4" at bounding box center [481, 391] width 15 height 15
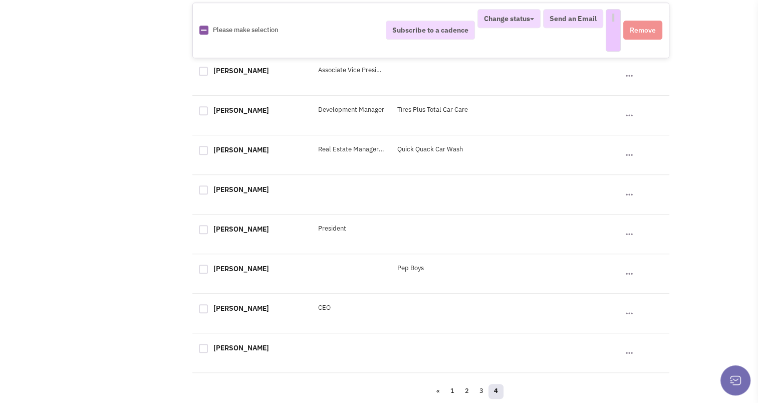
scroll to position [0, 0]
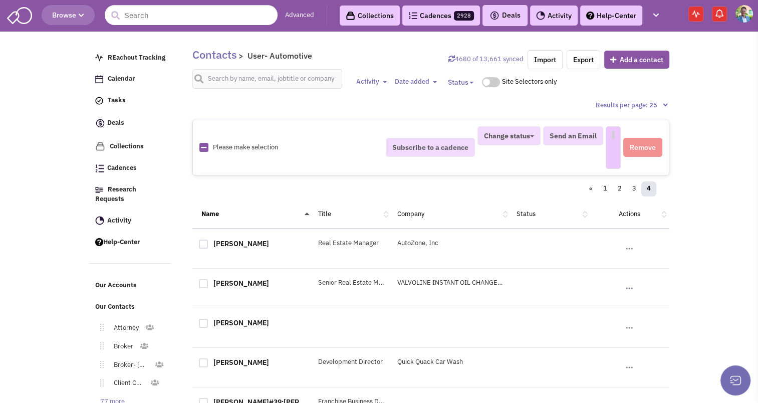
select select
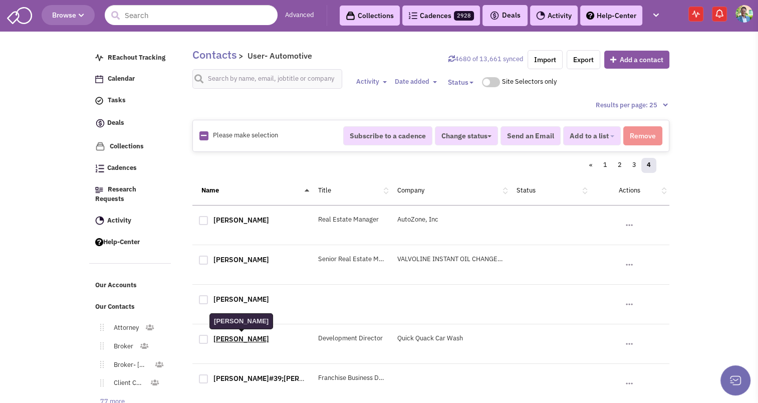
click at [240, 335] on link "[PERSON_NAME]" at bounding box center [241, 338] width 56 height 9
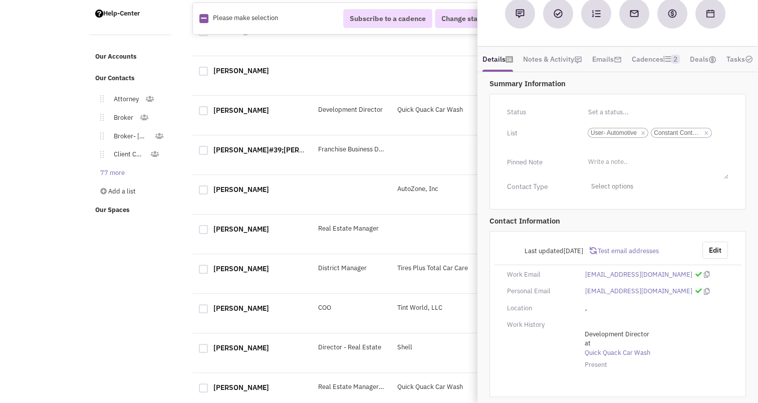
scroll to position [244, 0]
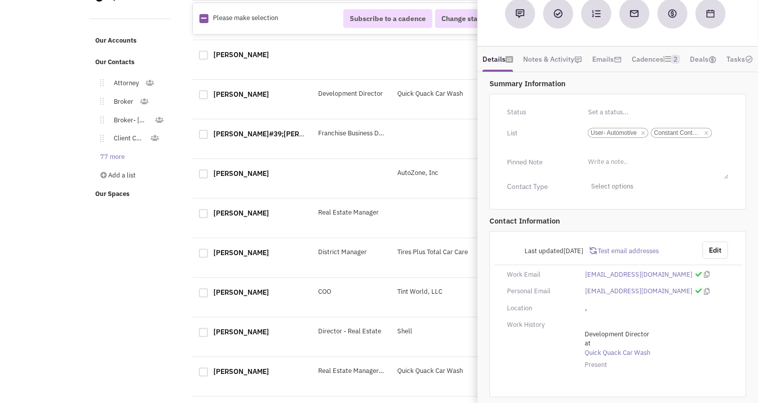
click at [162, 309] on div "Retailsphere Support Message Send REachout Tracking Calendar Tasks Completed Ta…" at bounding box center [379, 286] width 584 height 993
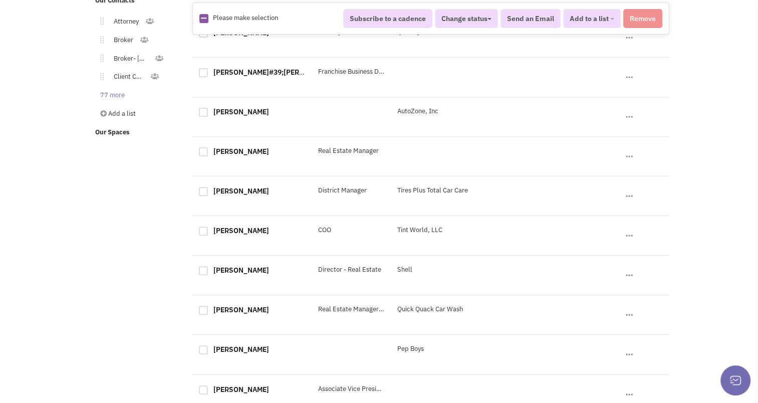
scroll to position [336, 0]
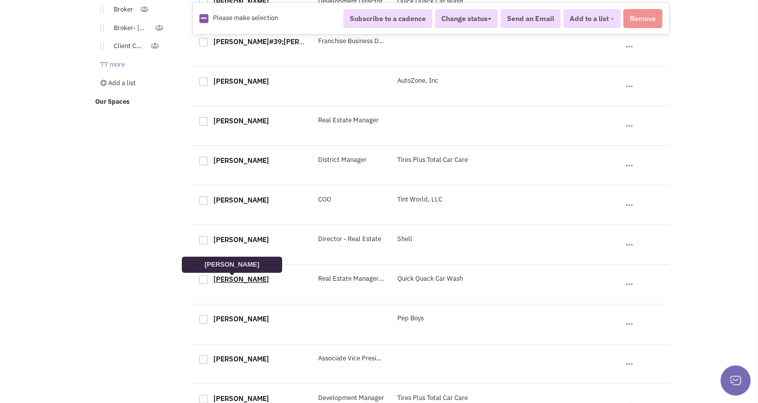
click at [220, 277] on link "[PERSON_NAME]" at bounding box center [241, 278] width 56 height 9
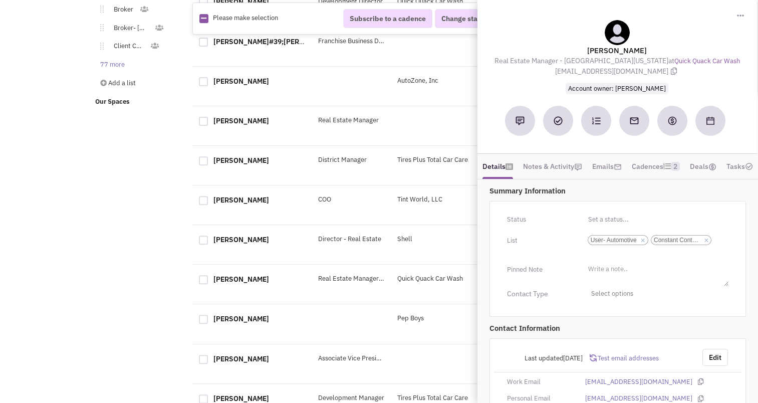
scroll to position [0, 0]
click at [163, 272] on div "Retailsphere Support Message Send REachout Tracking Calendar Tasks Completed Ta…" at bounding box center [379, 194] width 584 height 993
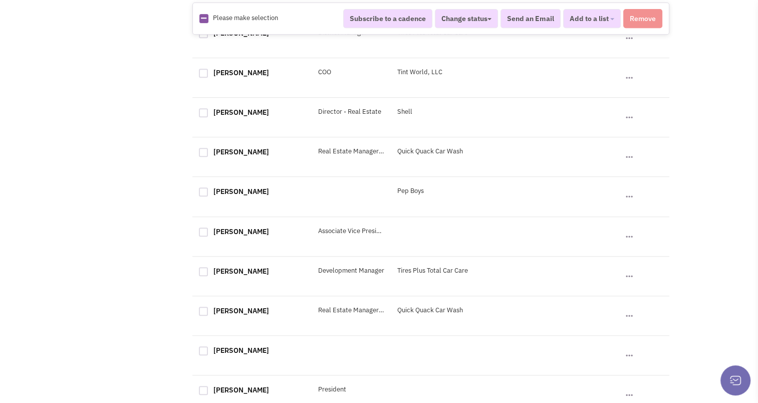
scroll to position [464, 0]
click at [235, 235] on link "[PERSON_NAME]" at bounding box center [241, 230] width 56 height 9
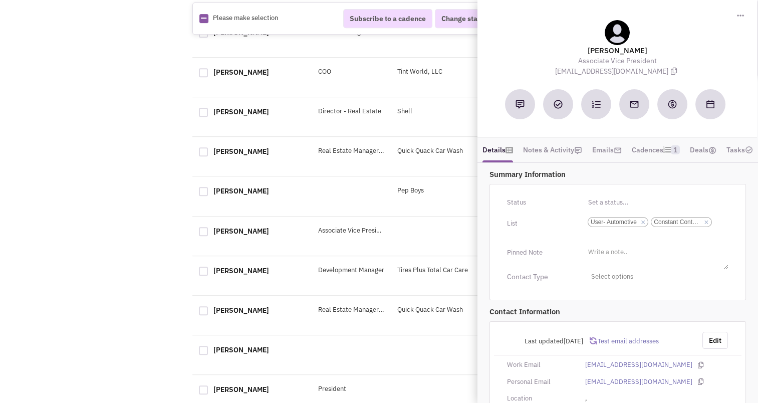
scroll to position [38, 0]
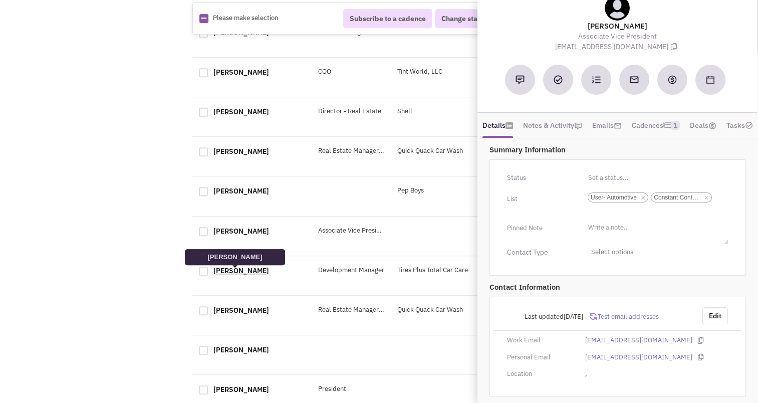
click at [235, 273] on link "[PERSON_NAME]" at bounding box center [241, 270] width 56 height 9
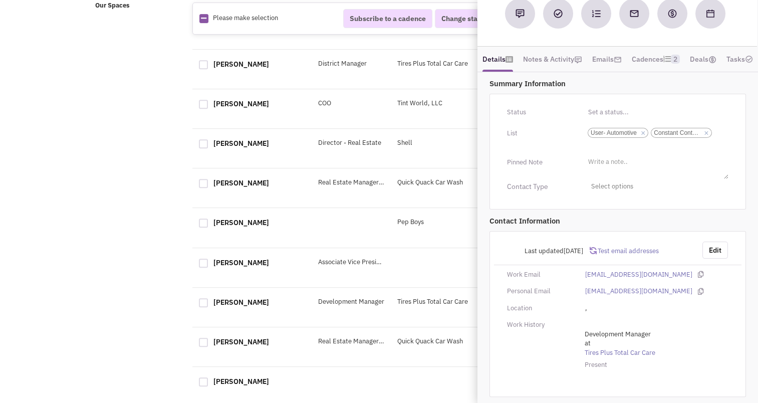
scroll to position [630, 0]
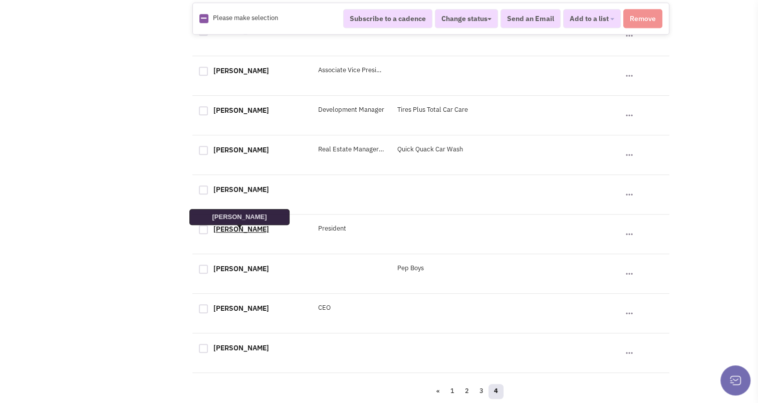
click at [228, 230] on link "Peter Macalpine" at bounding box center [241, 228] width 56 height 9
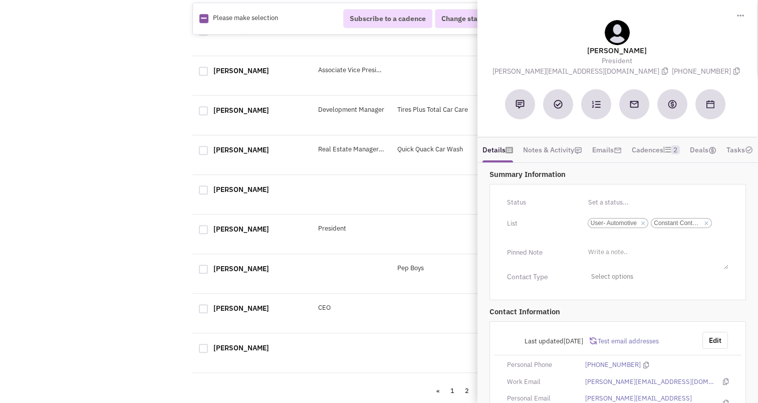
scroll to position [55, 0]
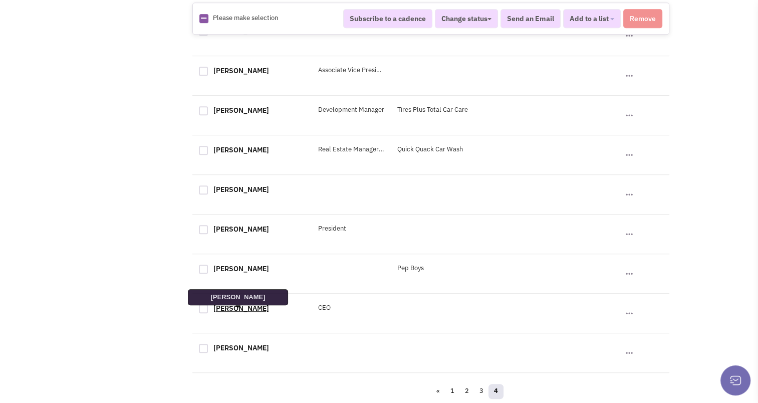
click at [248, 312] on link "Robert Baskind" at bounding box center [241, 307] width 56 height 9
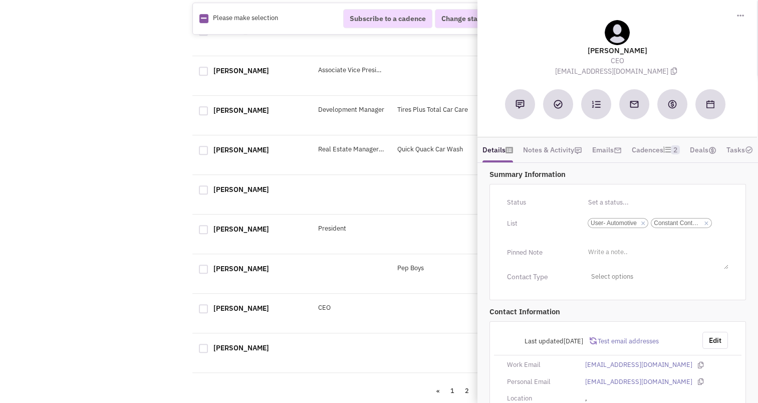
scroll to position [38, 0]
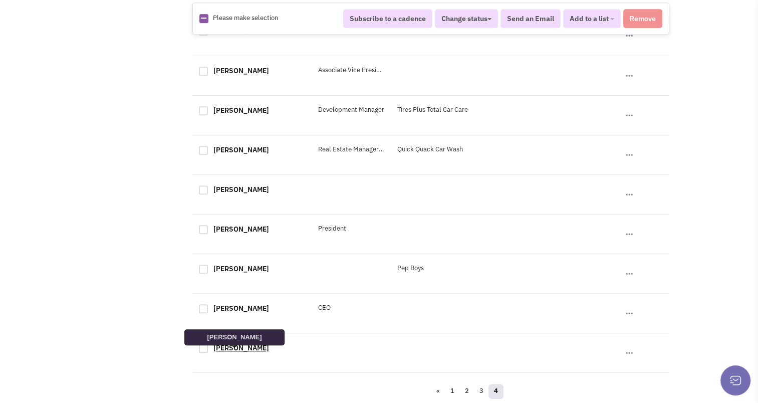
click at [229, 346] on link "Steve Zarwin" at bounding box center [241, 347] width 56 height 9
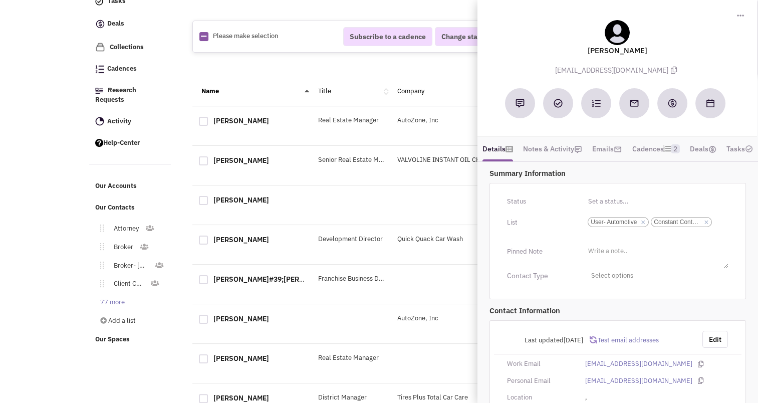
scroll to position [0, 0]
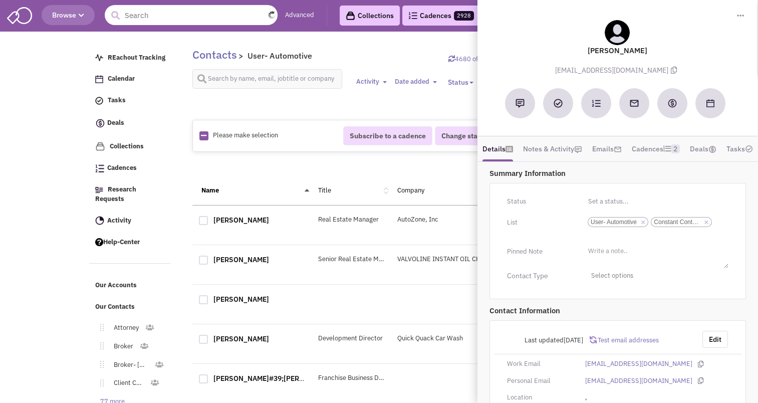
click at [155, 20] on input "text" at bounding box center [191, 15] width 173 height 20
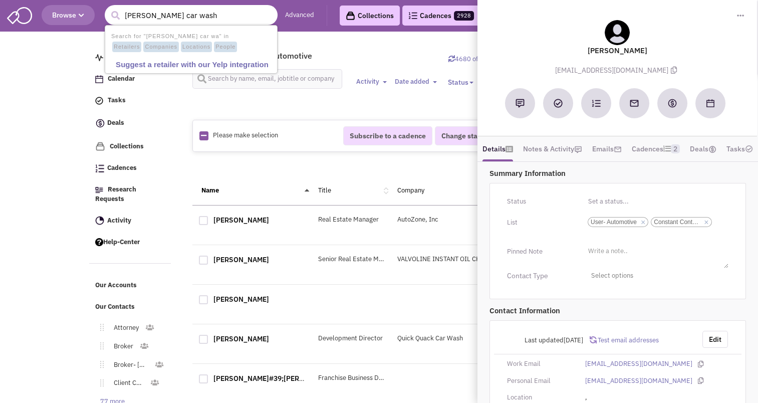
click at [108, 8] on button "submit" at bounding box center [115, 15] width 15 height 15
type input "tilden car w"
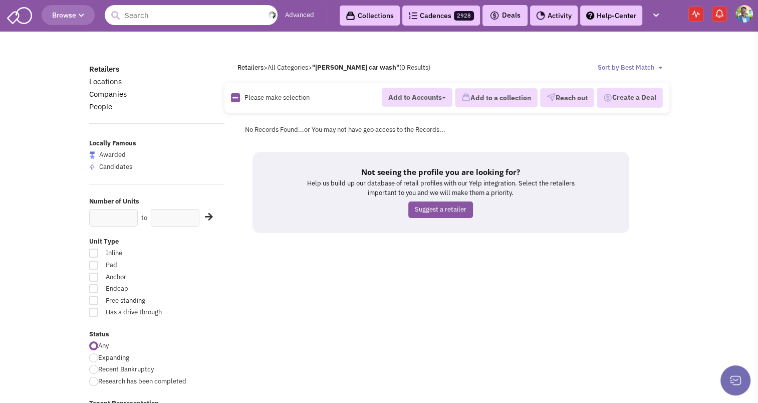
click at [155, 20] on input "text" at bounding box center [191, 15] width 173 height 20
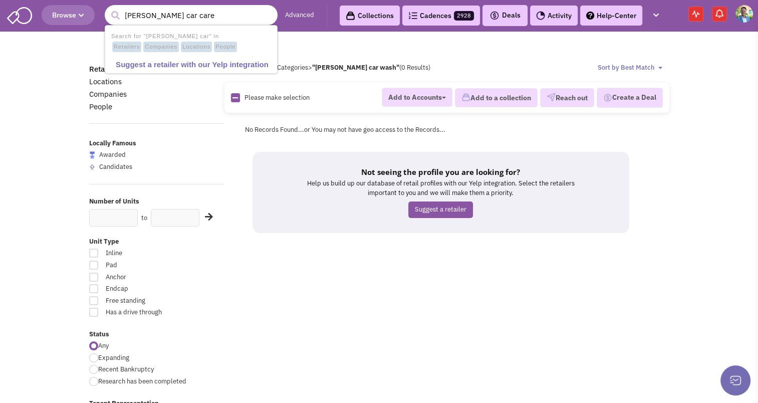
type input "[PERSON_NAME] car care"
click at [108, 8] on button "submit" at bounding box center [115, 15] width 15 height 15
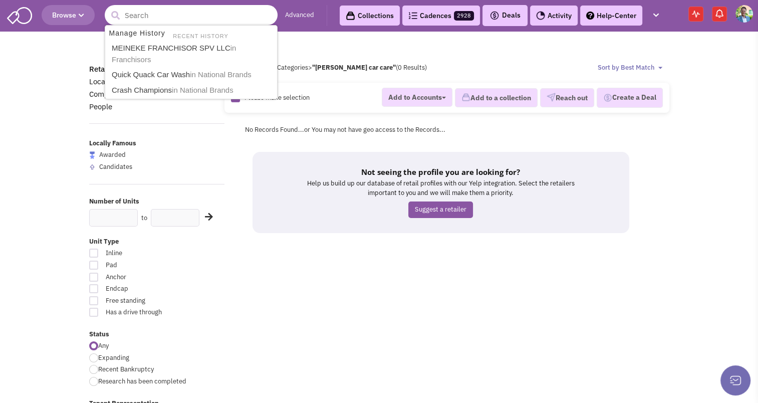
click at [155, 11] on input "text" at bounding box center [191, 15] width 173 height 20
type input "auto spa"
click at [108, 8] on button "submit" at bounding box center [115, 15] width 15 height 15
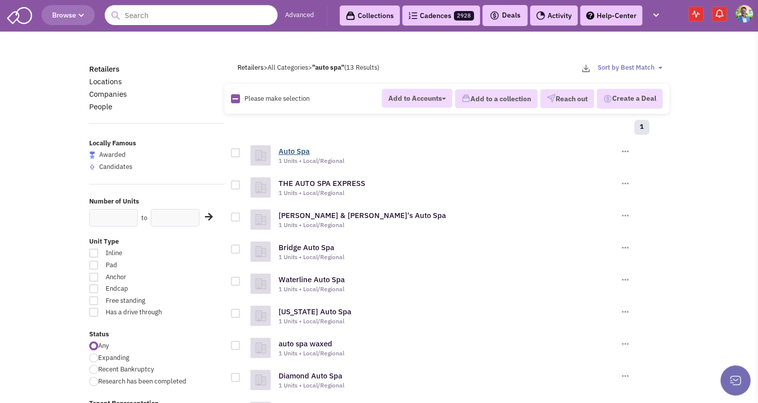
click at [299, 152] on link "Auto Spa" at bounding box center [293, 151] width 31 height 10
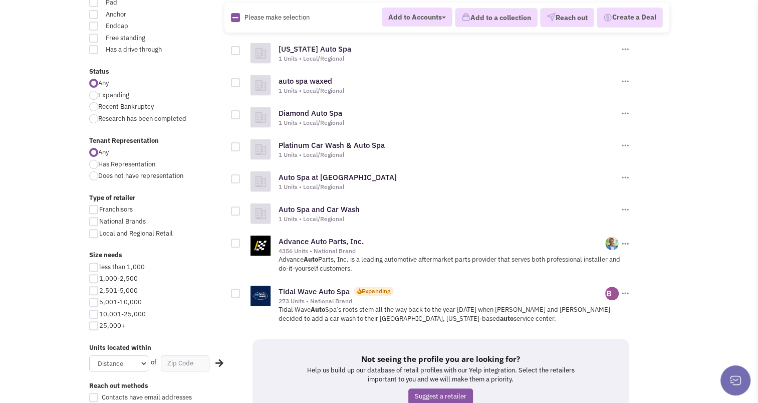
scroll to position [264, 0]
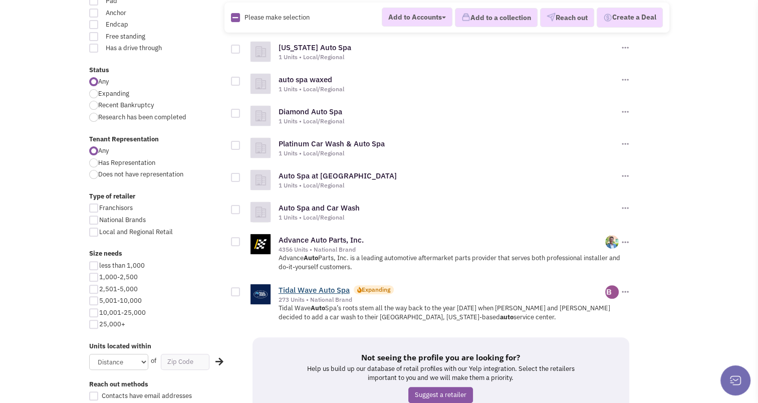
click at [301, 289] on link "Tidal Wave Auto Spa" at bounding box center [313, 290] width 71 height 10
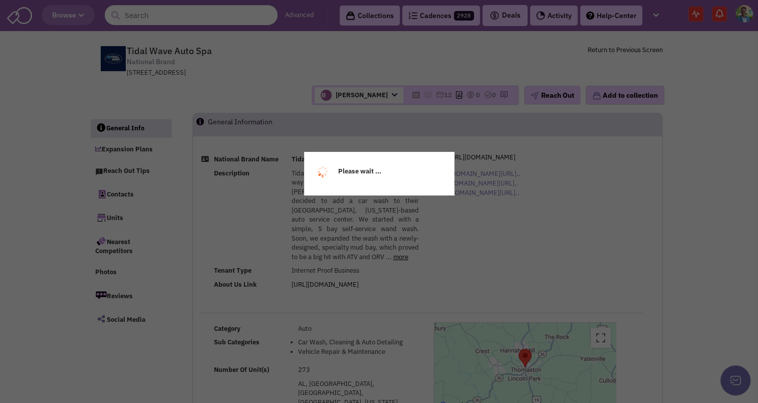
select select
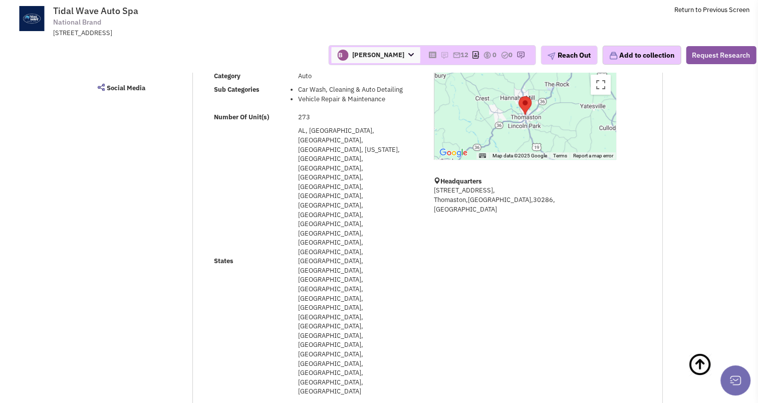
scroll to position [212, 0]
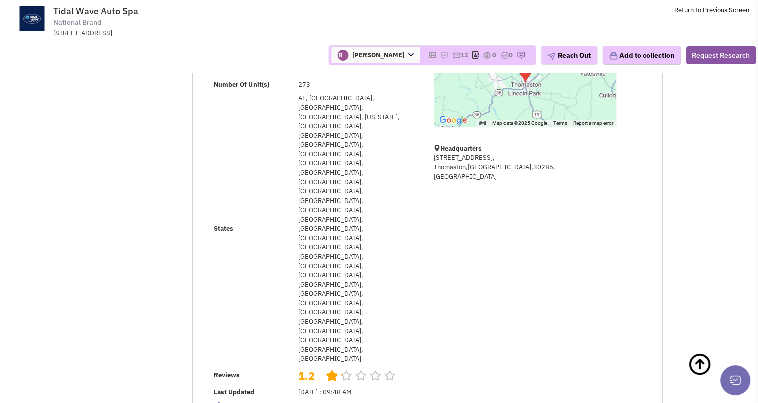
select select
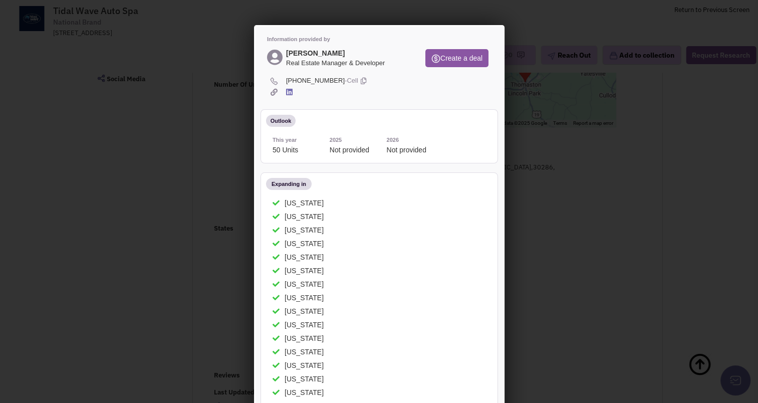
scroll to position [28, 0]
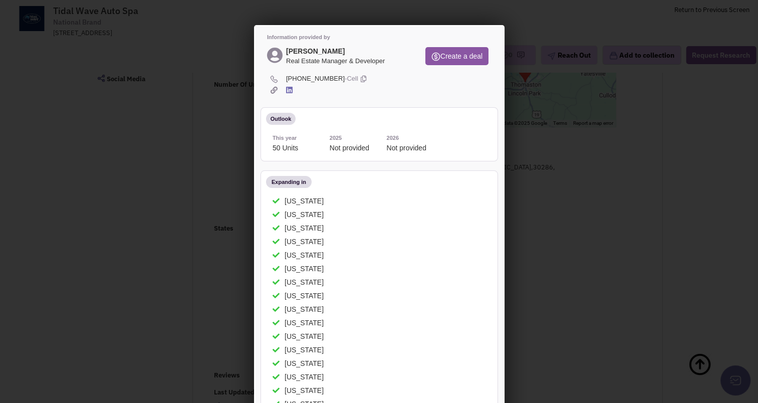
click at [285, 89] on icon at bounding box center [287, 89] width 7 height 8
click at [116, 180] on div at bounding box center [379, 201] width 758 height 403
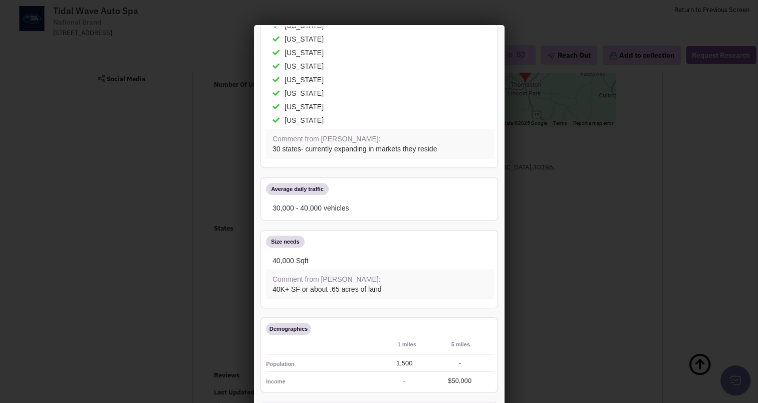
scroll to position [591, 0]
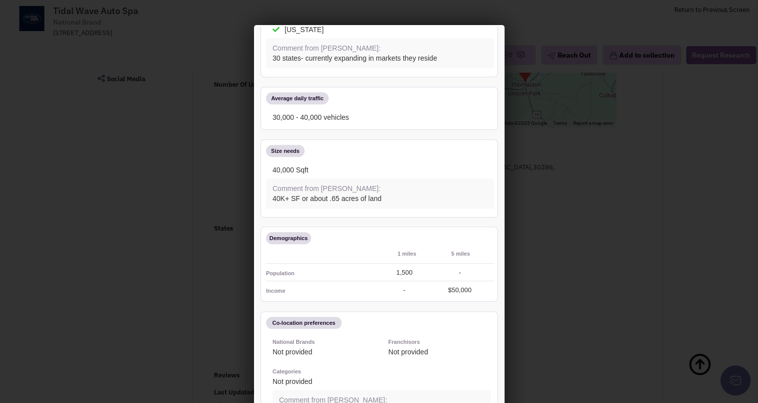
click at [82, 214] on div at bounding box center [379, 201] width 758 height 403
click at [97, 210] on div at bounding box center [379, 201] width 758 height 403
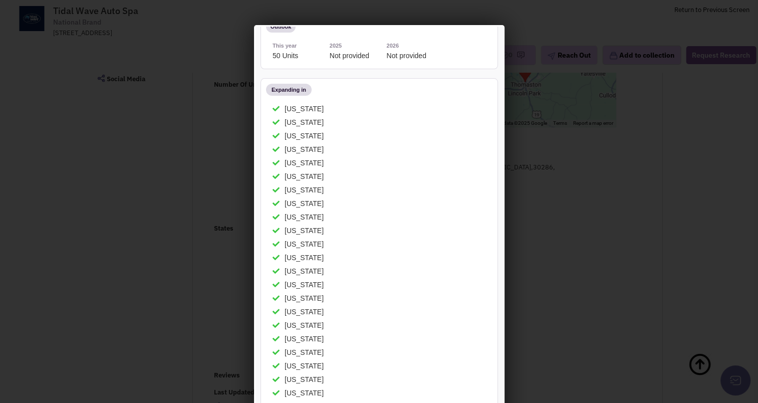
scroll to position [0, 0]
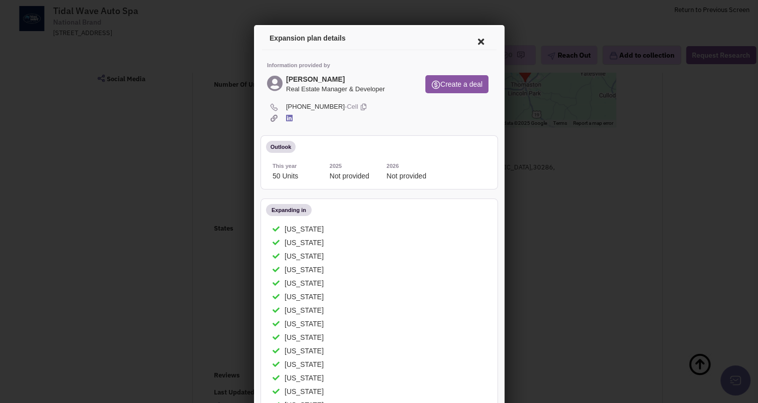
click at [471, 41] on icon at bounding box center [478, 40] width 21 height 24
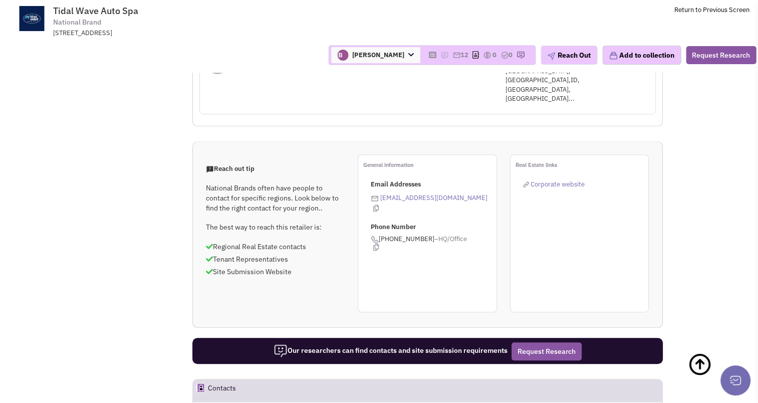
scroll to position [652, 0]
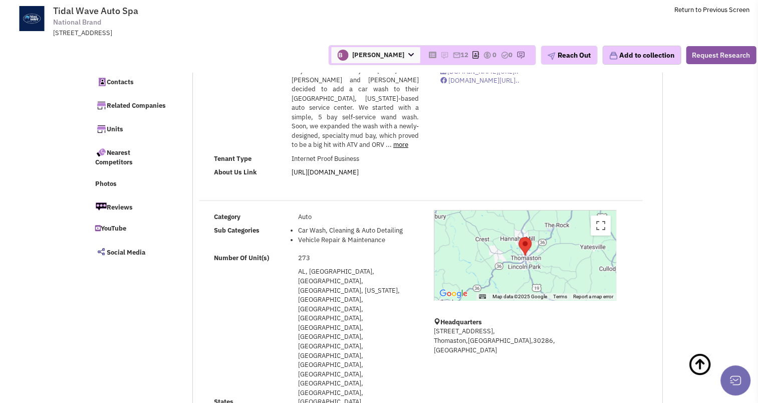
scroll to position [0, 0]
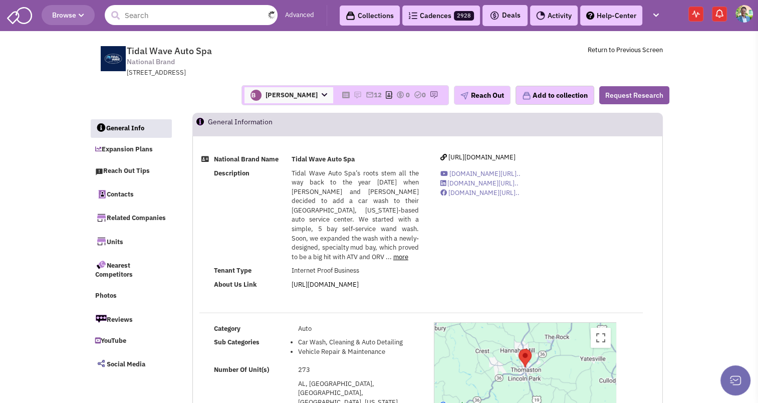
click at [138, 10] on input "text" at bounding box center [191, 15] width 173 height 20
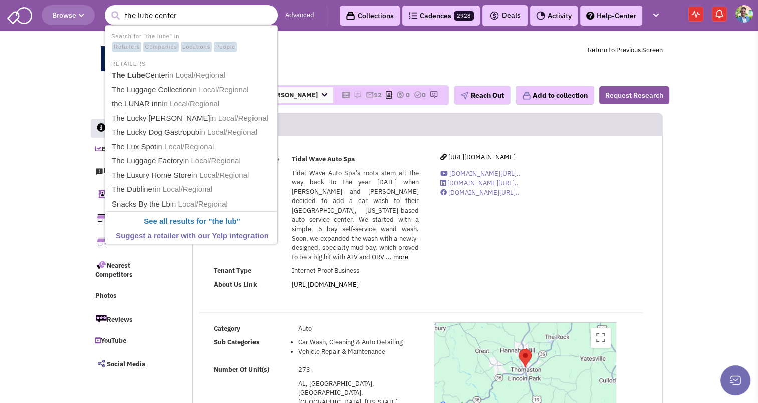
type input "the lube center"
click at [108, 8] on button "submit" at bounding box center [115, 15] width 15 height 15
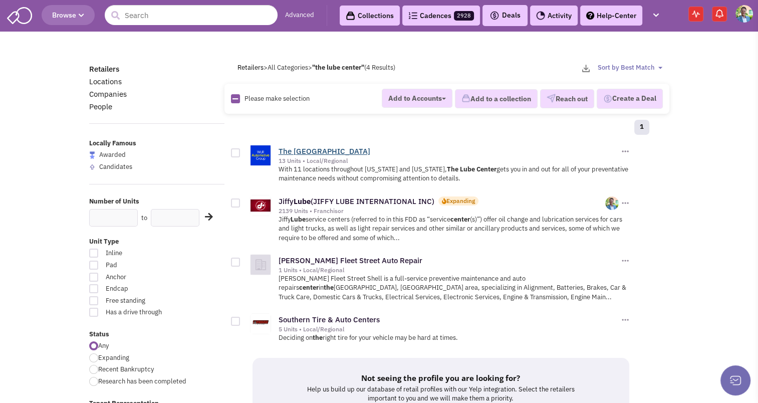
click at [320, 146] on link "The [GEOGRAPHIC_DATA]" at bounding box center [324, 151] width 92 height 10
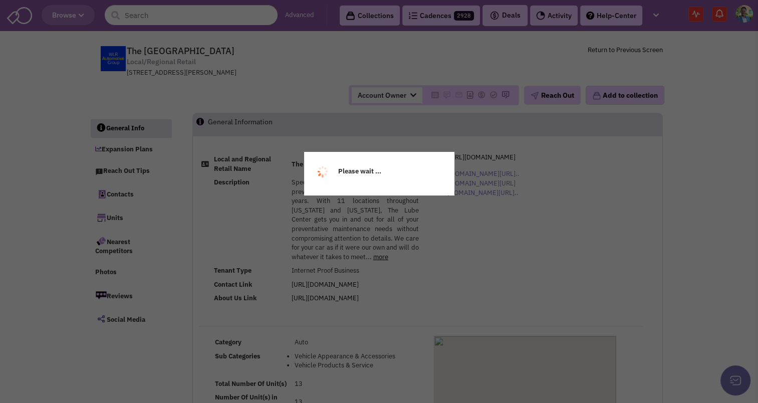
select select
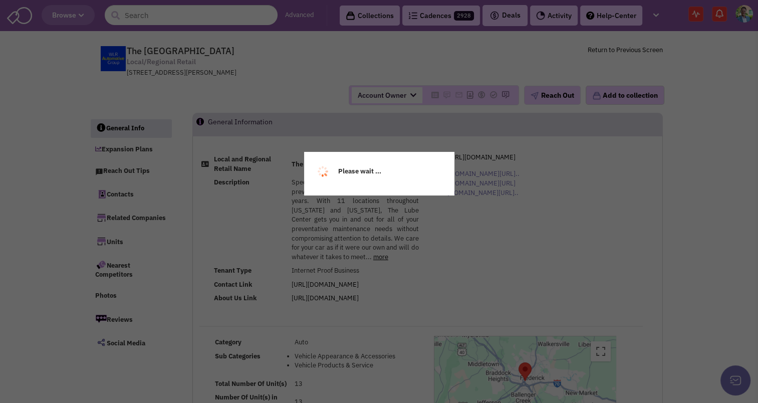
select select
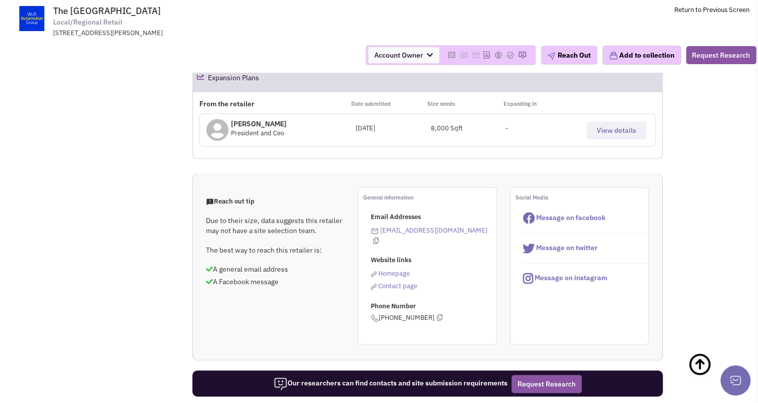
scroll to position [286, 0]
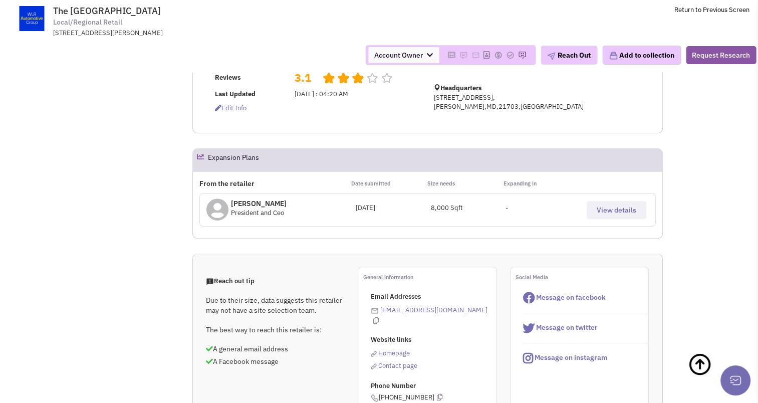
click at [610, 212] on span "View details" at bounding box center [616, 209] width 40 height 9
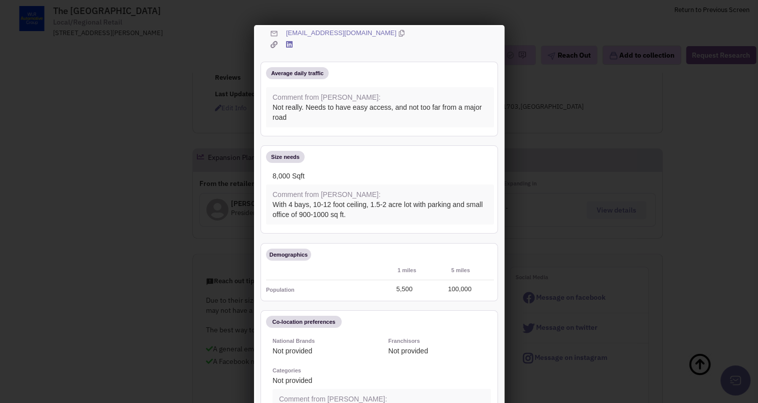
scroll to position [0, 0]
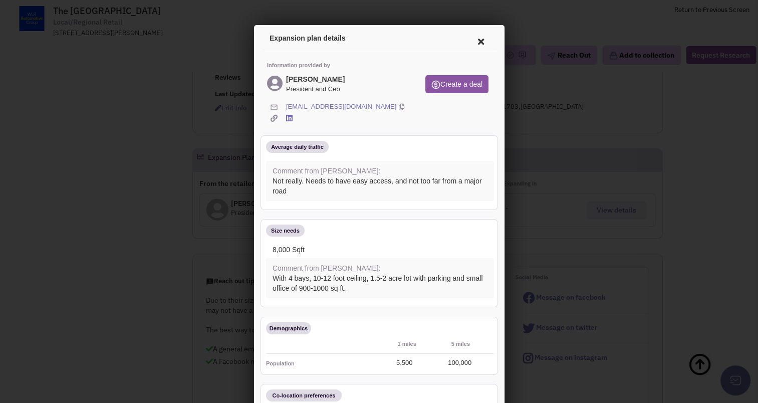
click at [397, 105] on icon at bounding box center [400, 106] width 6 height 10
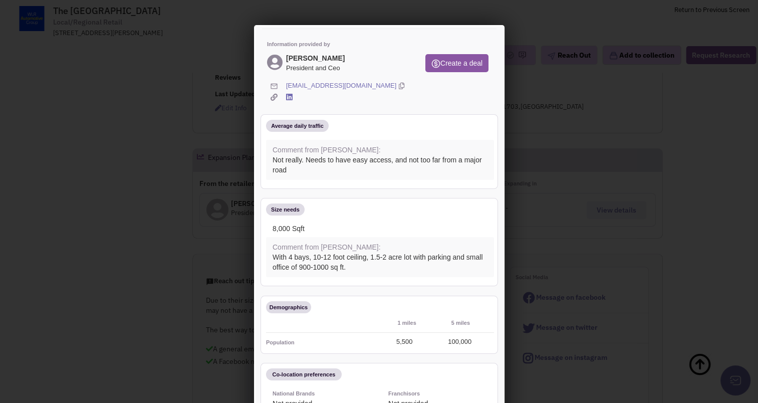
scroll to position [22, 0]
click at [288, 95] on icon at bounding box center [287, 95] width 7 height 8
click at [111, 140] on div at bounding box center [379, 201] width 758 height 403
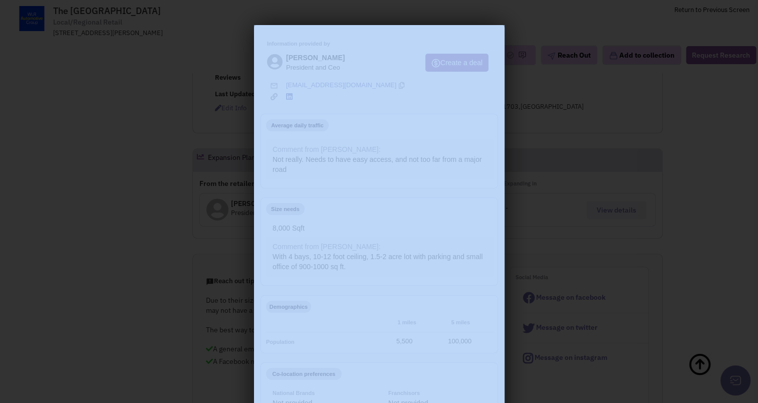
click at [111, 140] on div at bounding box center [379, 201] width 758 height 403
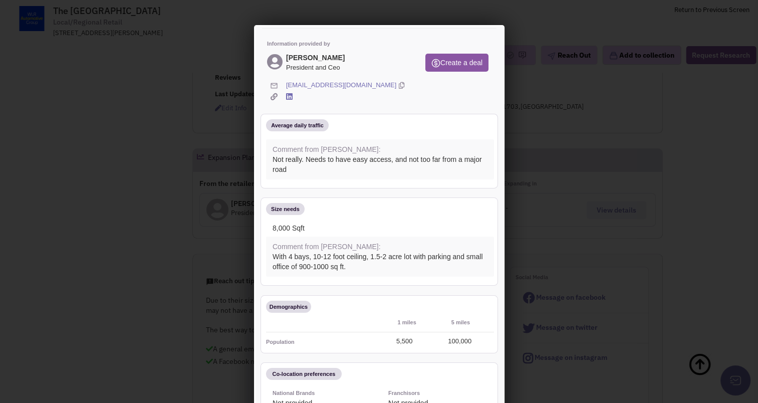
click at [484, 29] on div "Information provided by Randall S Simpson President and Ceo Create a deal rsimp…" at bounding box center [377, 265] width 234 height 477
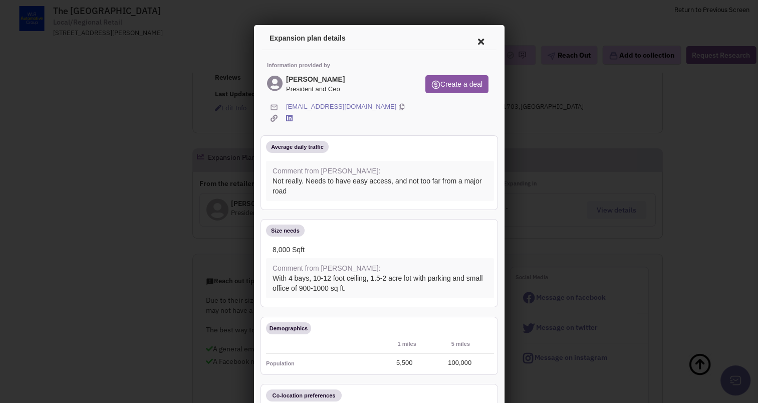
click at [474, 37] on icon at bounding box center [478, 40] width 21 height 24
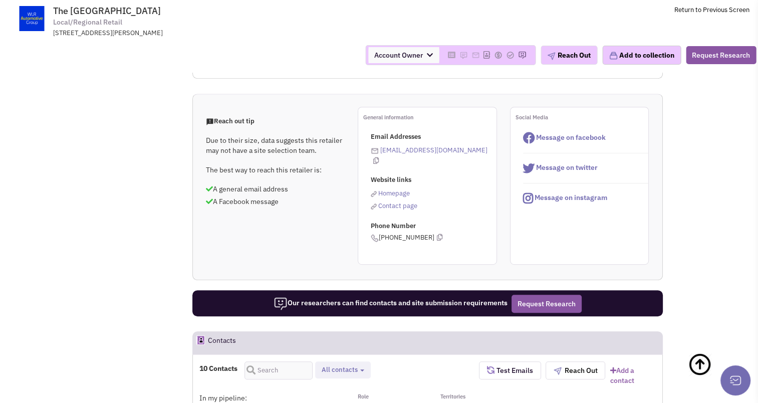
scroll to position [447, 0]
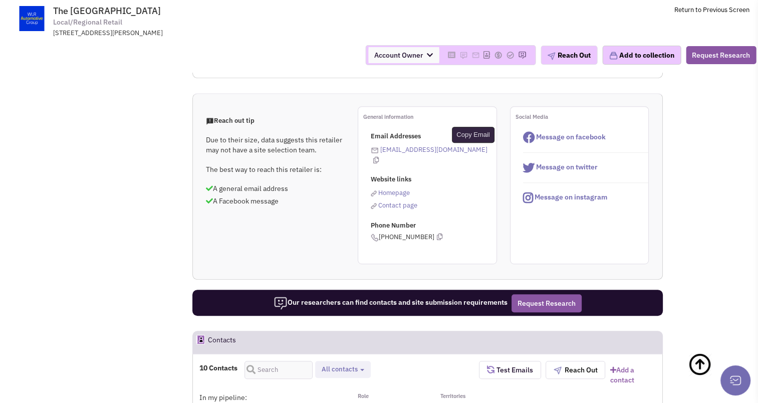
click at [379, 157] on icon at bounding box center [376, 160] width 6 height 7
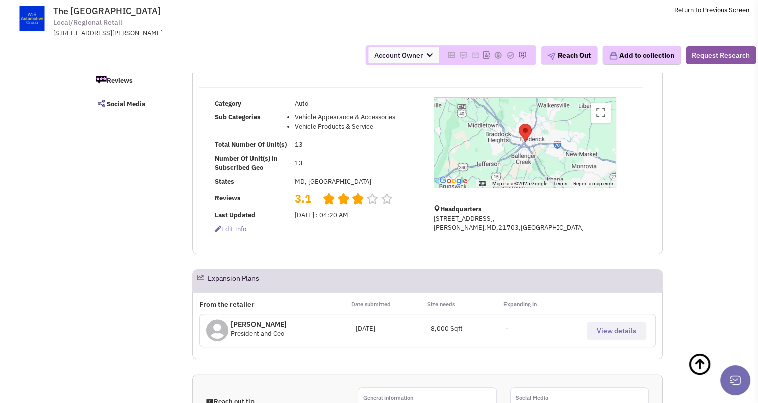
scroll to position [0, 0]
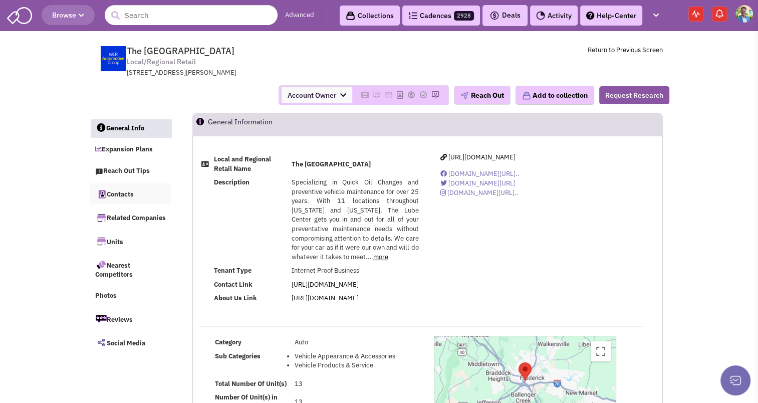
click at [134, 195] on link "Contacts" at bounding box center [130, 193] width 81 height 21
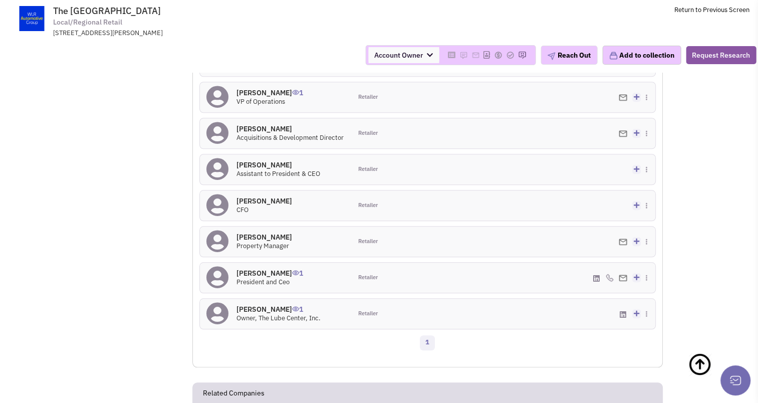
scroll to position [890, 0]
click at [651, 261] on icon at bounding box center [653, 260] width 6 height 7
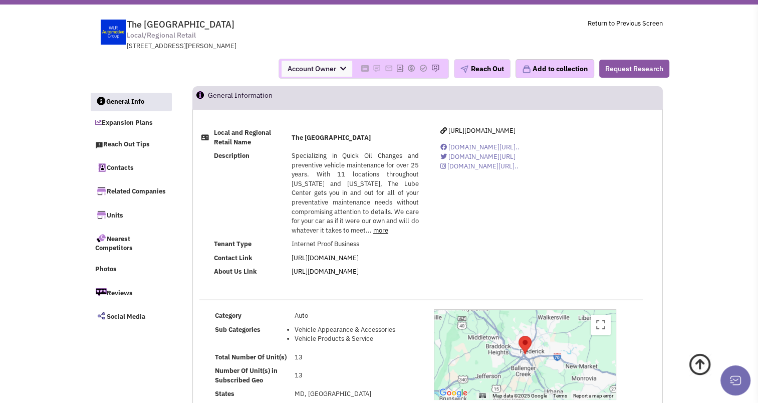
scroll to position [0, 0]
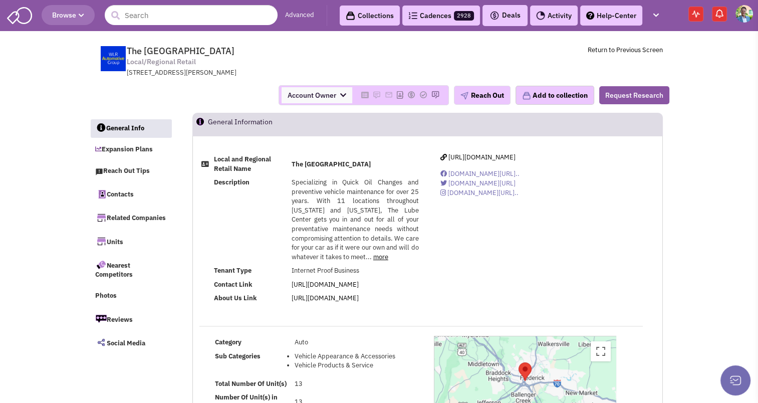
click at [78, 12] on span "Browse" at bounding box center [68, 15] width 32 height 9
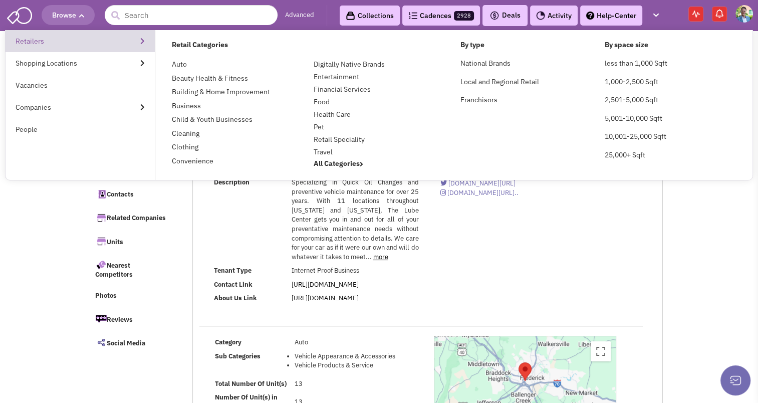
click at [90, 44] on link "Retailers" at bounding box center [80, 41] width 149 height 22
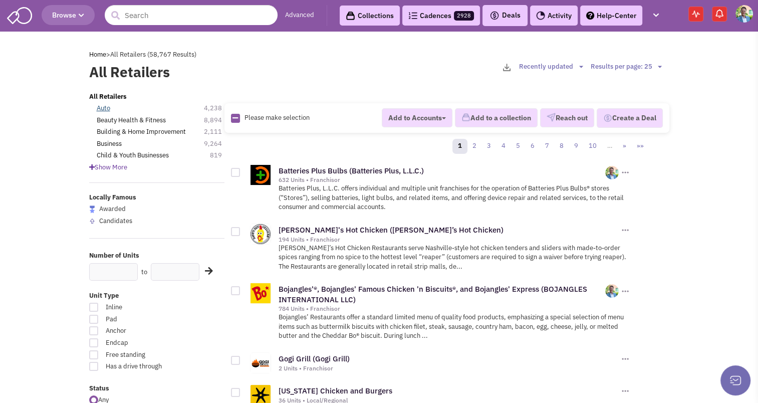
click at [103, 105] on link "Auto" at bounding box center [104, 109] width 14 height 10
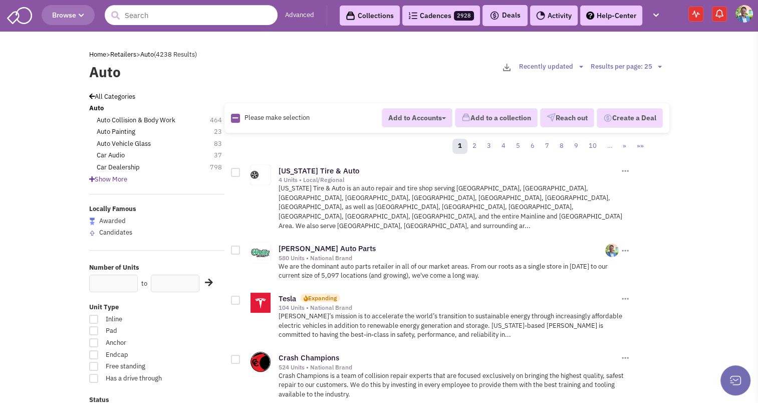
click at [89, 178] on icon at bounding box center [92, 179] width 6 height 7
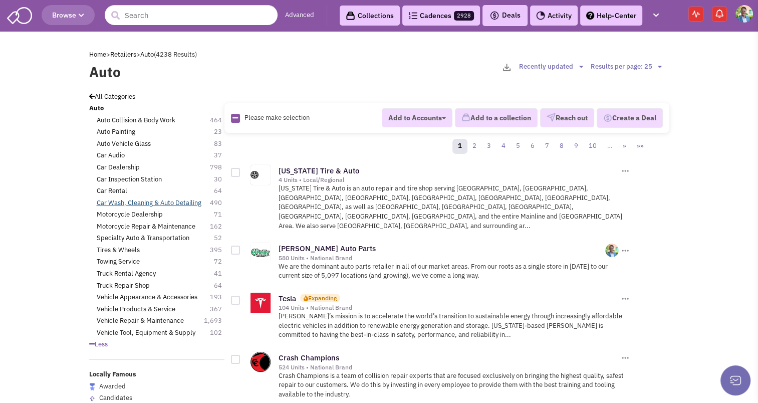
click at [106, 201] on link "Car Wash, Cleaning & Auto Detailing" at bounding box center [149, 203] width 105 height 10
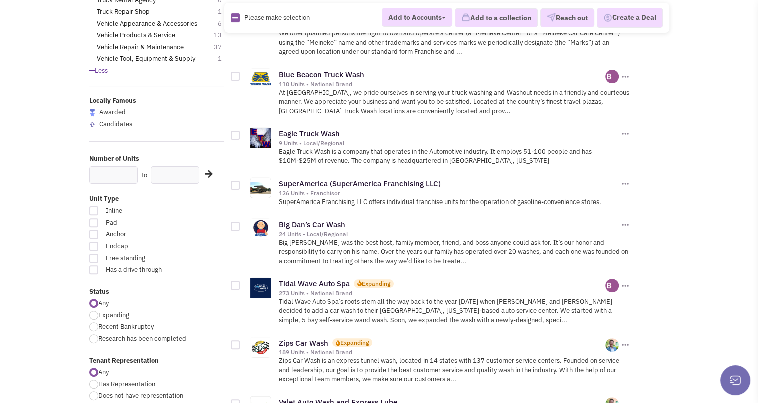
scroll to position [262, 0]
click at [314, 219] on link "Big Dan’s Car Wash" at bounding box center [311, 224] width 67 height 10
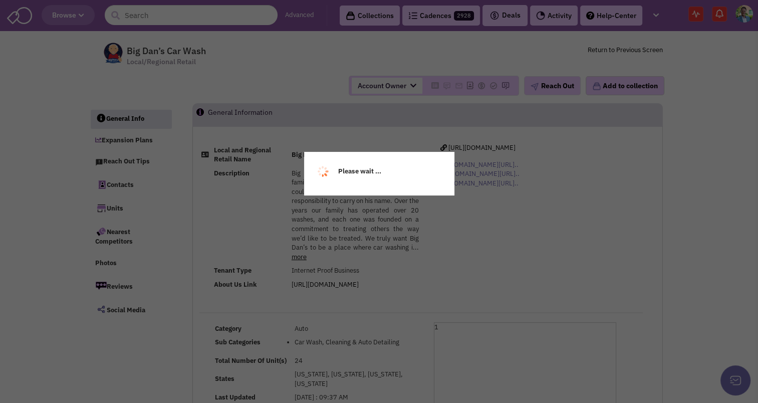
select select
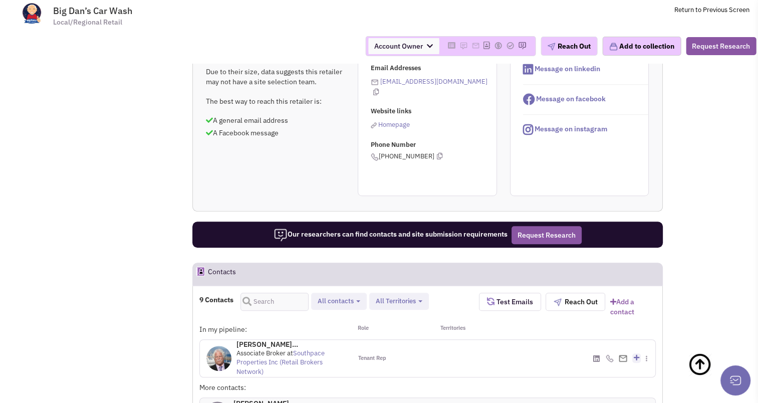
scroll to position [600, 0]
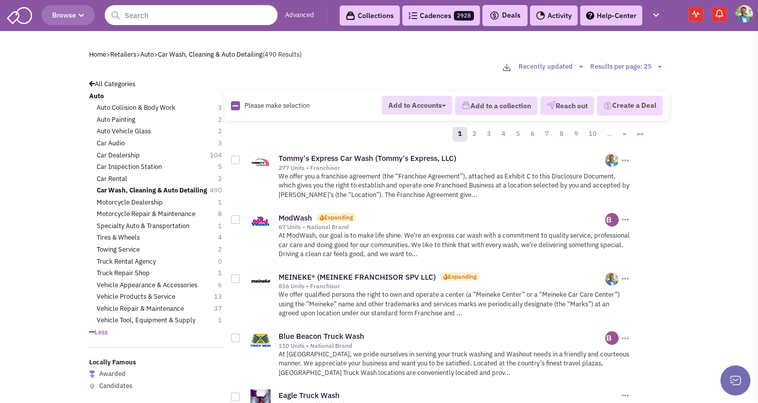
scroll to position [261, 0]
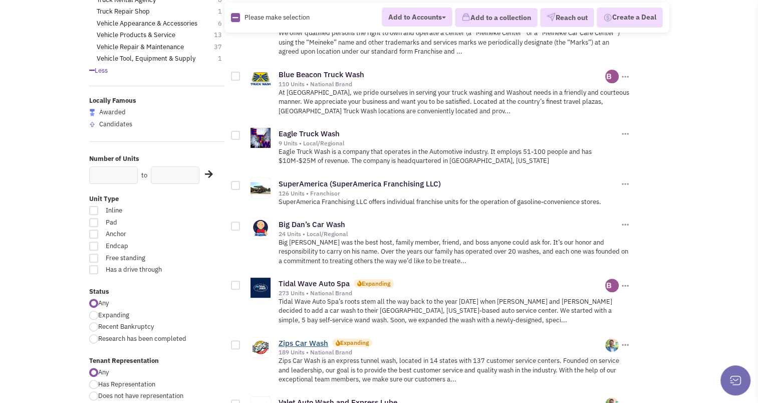
click at [282, 338] on link "Zips Car Wash" at bounding box center [303, 343] width 50 height 10
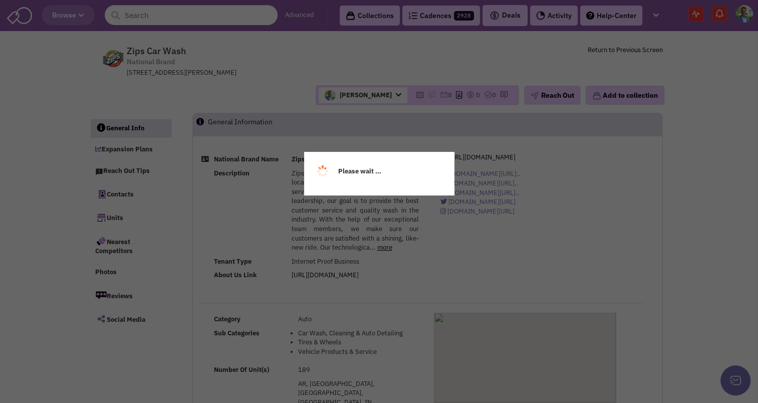
select select
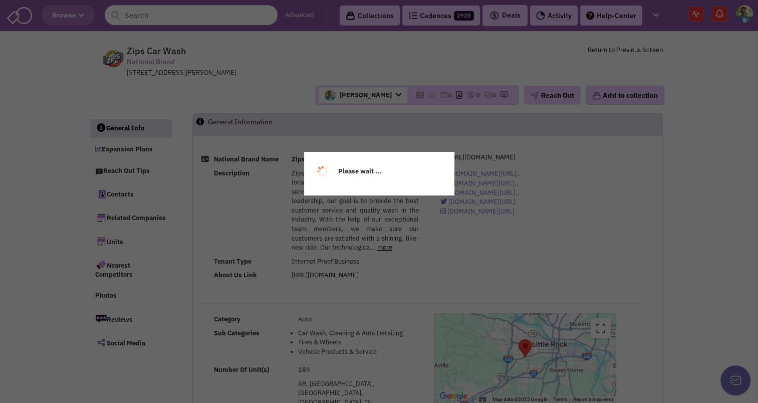
select select
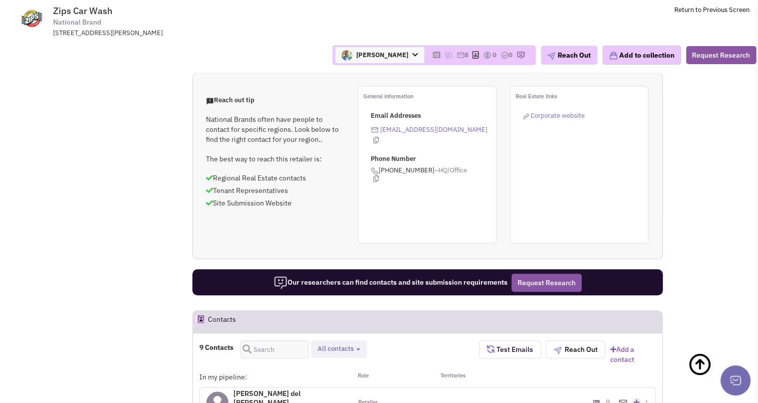
scroll to position [677, 0]
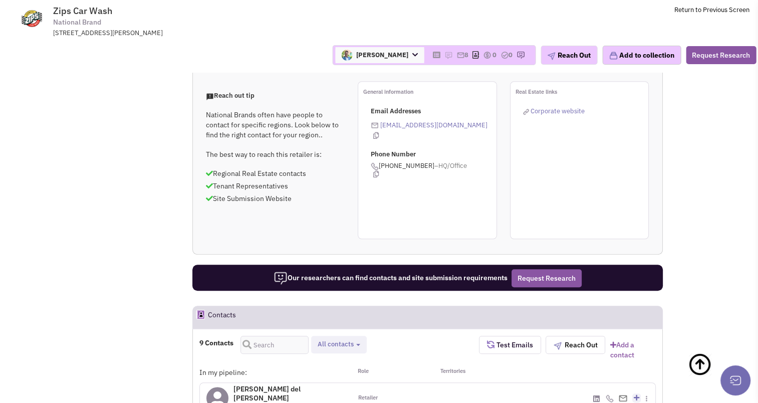
click at [591, 383] on div "[PHONE_NUMBER] - Cell Remove from my contact" at bounding box center [579, 398] width 152 height 30
click at [595, 395] on icon at bounding box center [595, 399] width 7 height 8
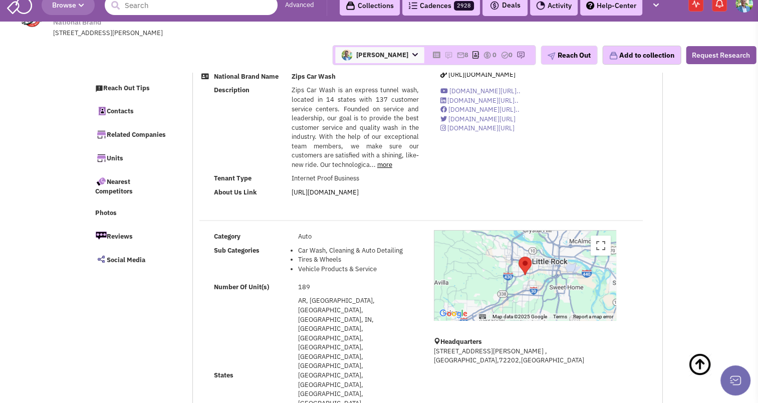
scroll to position [0, 0]
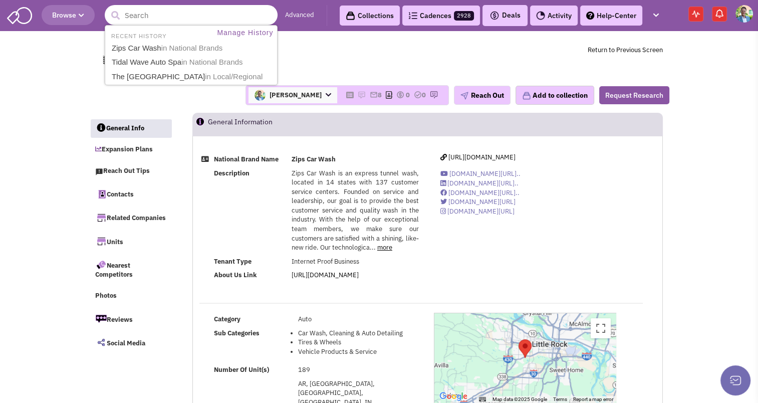
click at [138, 18] on input "text" at bounding box center [191, 15] width 173 height 20
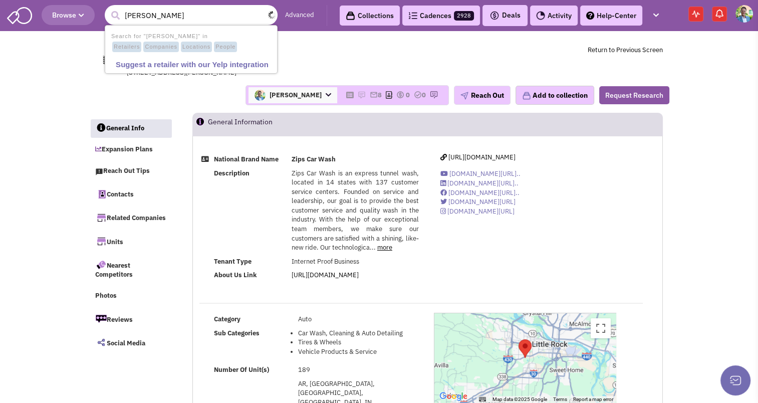
type input "zachary muehl"
click at [108, 8] on button "submit" at bounding box center [115, 15] width 15 height 15
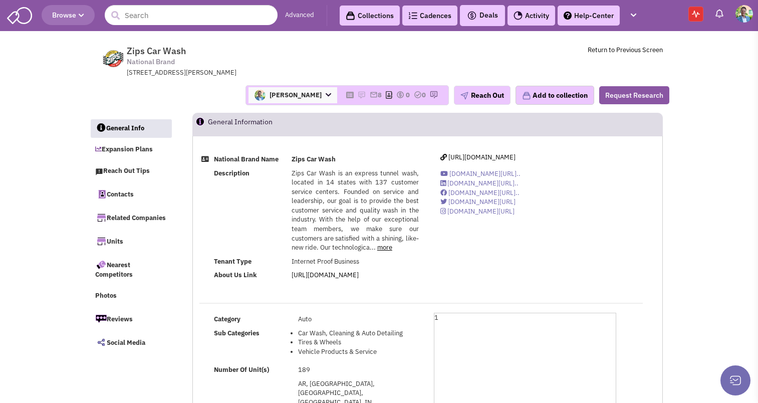
select select
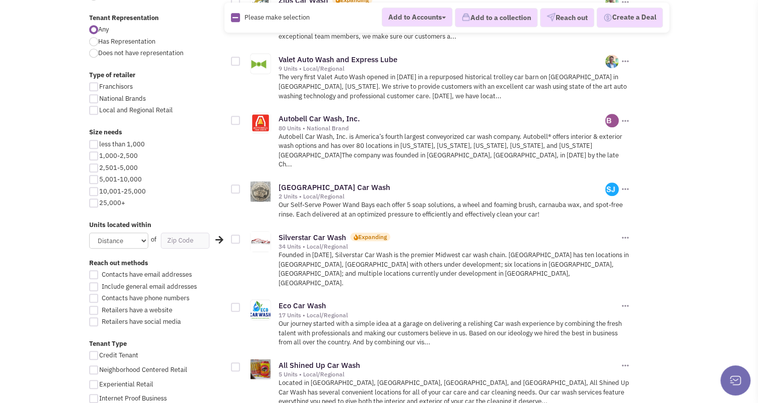
scroll to position [603, 0]
drag, startPoint x: 339, startPoint y: 133, endPoint x: 92, endPoint y: 97, distance: 250.1
click at [92, 97] on div at bounding box center [93, 99] width 9 height 9
click at [99, 97] on input "National Brands" at bounding box center [102, 100] width 7 height 7
checkbox input "true"
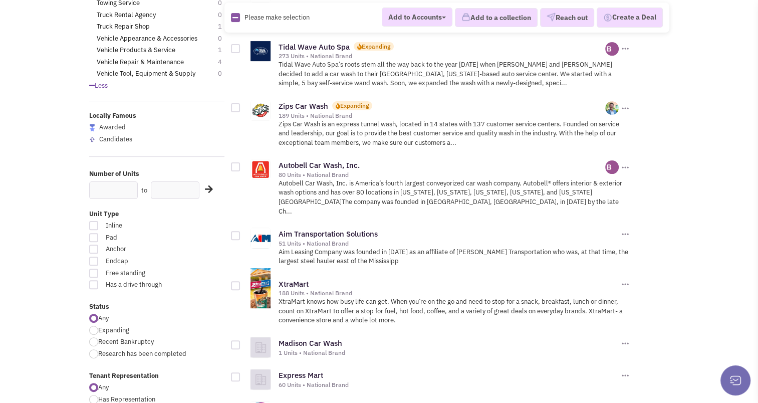
scroll to position [262, 0]
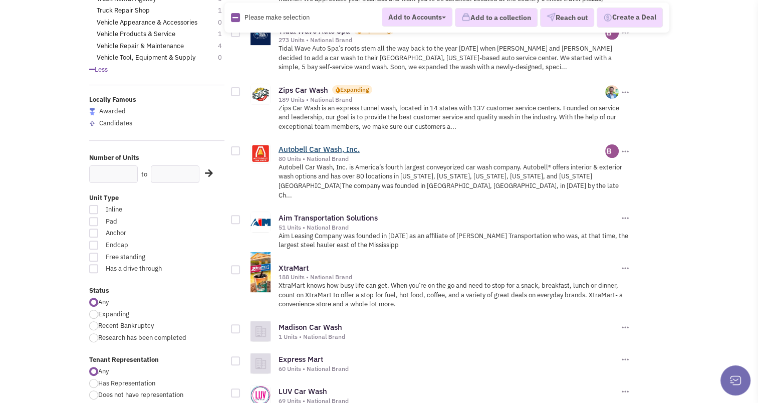
click at [314, 145] on link "Autobell Car Wash, Inc." at bounding box center [318, 149] width 81 height 10
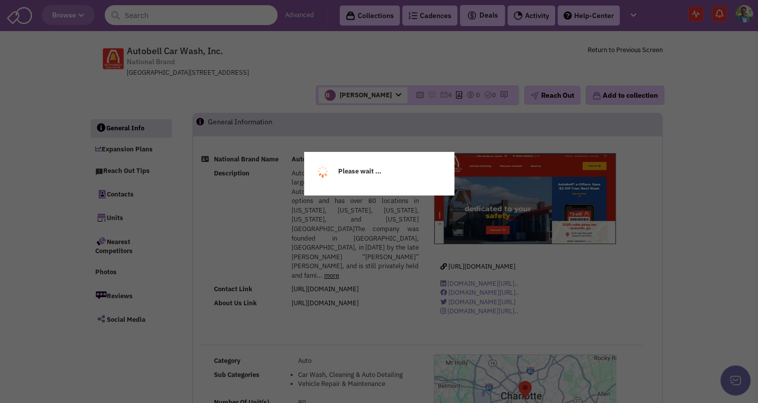
select select
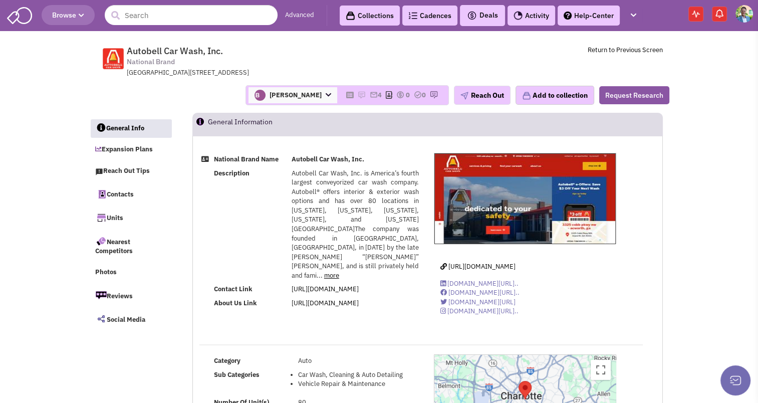
select select
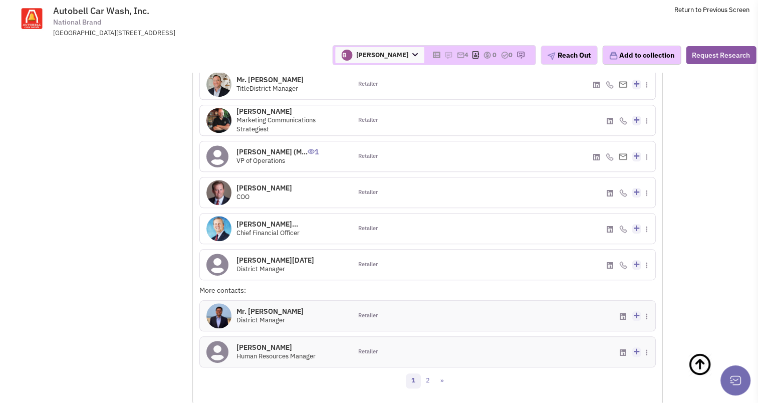
scroll to position [889, 0]
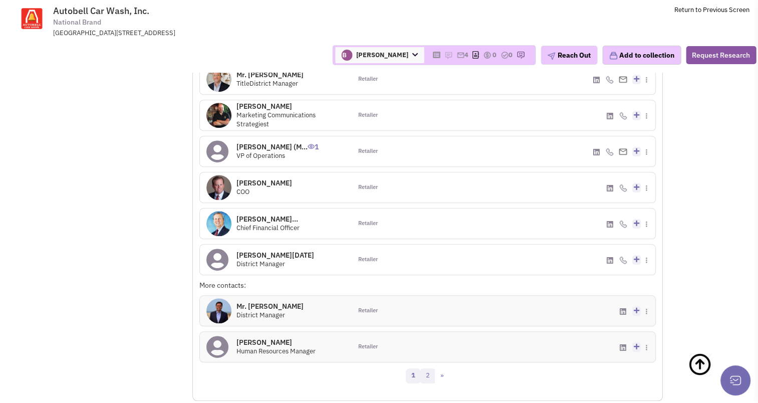
click at [429, 368] on link "2" at bounding box center [427, 375] width 15 height 15
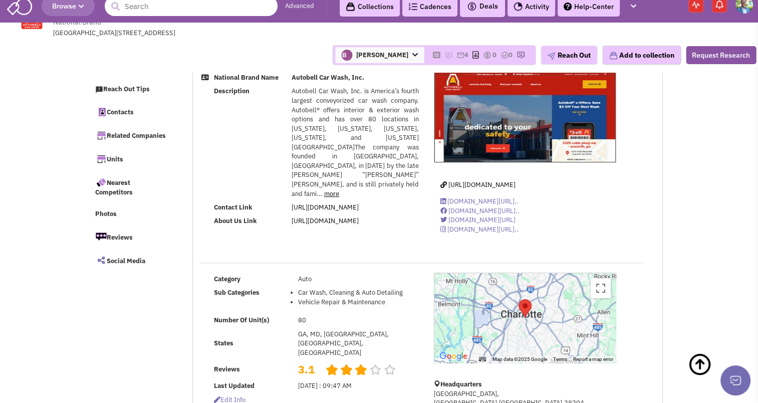
scroll to position [0, 0]
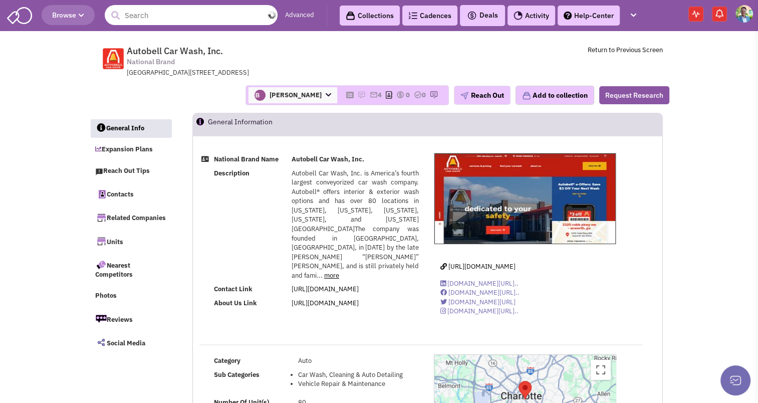
click at [177, 18] on input "text" at bounding box center [191, 15] width 173 height 20
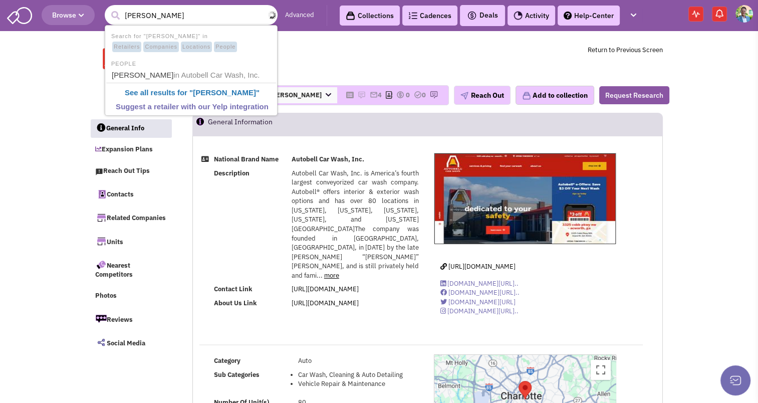
type input "[PERSON_NAME]"
click at [108, 8] on button "submit" at bounding box center [115, 15] width 15 height 15
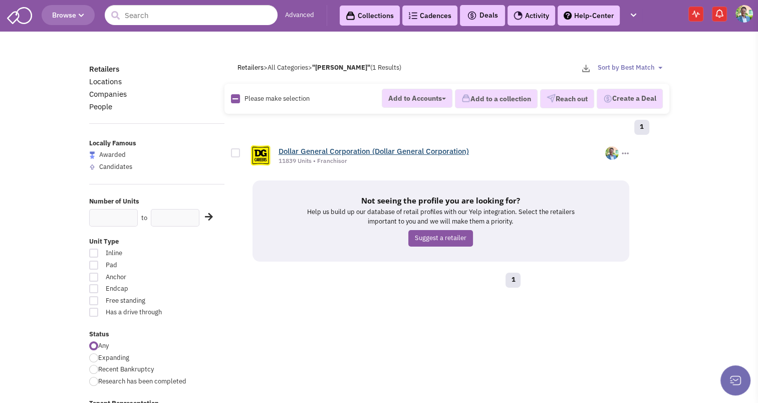
click at [350, 150] on link "Dollar General Corporation (Dollar General Corporation)" at bounding box center [373, 151] width 190 height 10
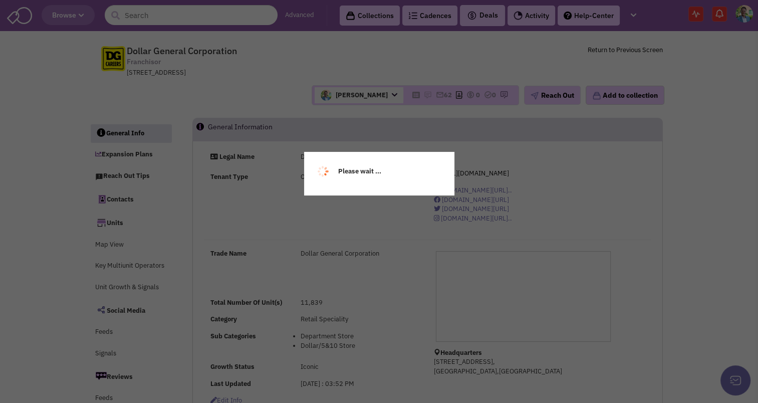
select select
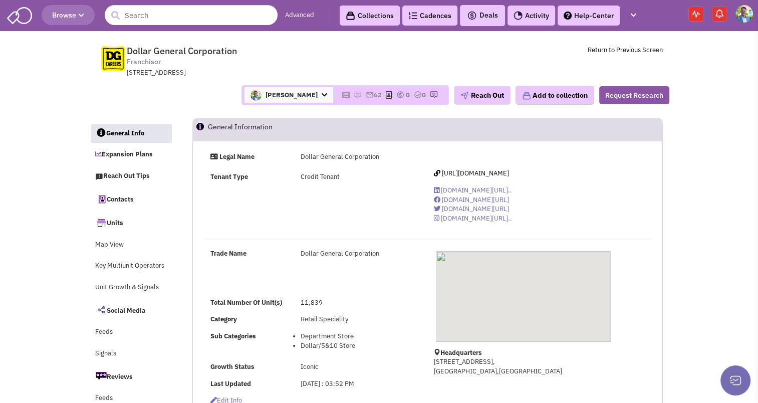
select select
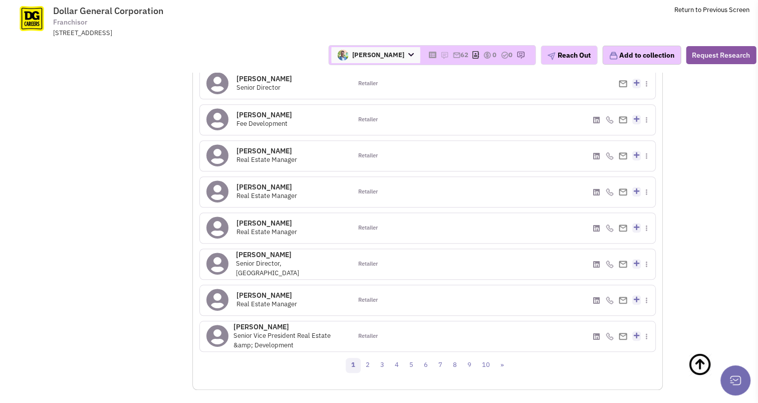
scroll to position [804, 0]
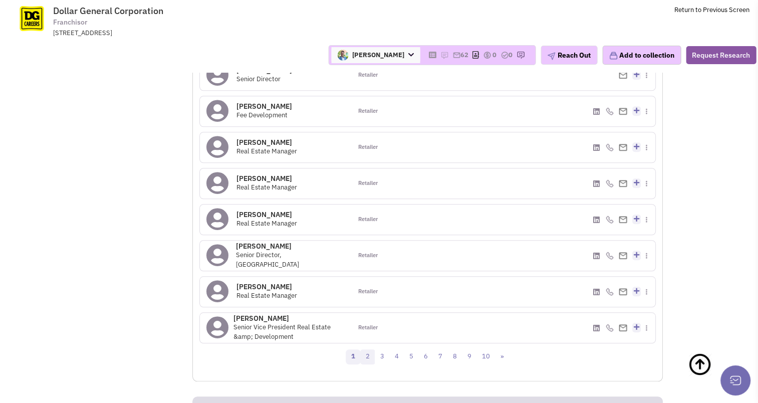
click at [373, 355] on link "2" at bounding box center [367, 356] width 15 height 15
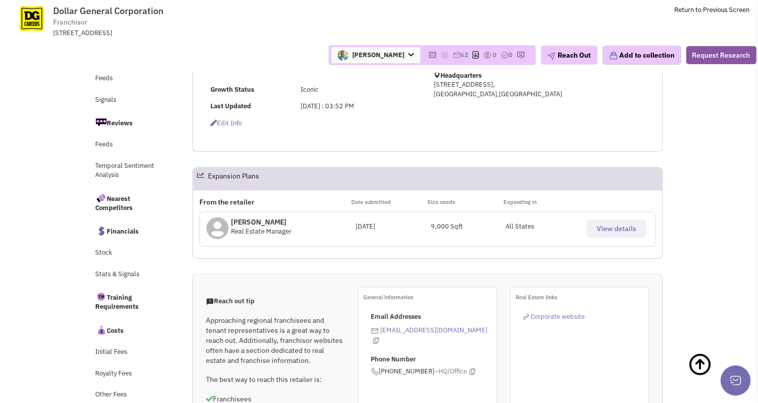
scroll to position [0, 0]
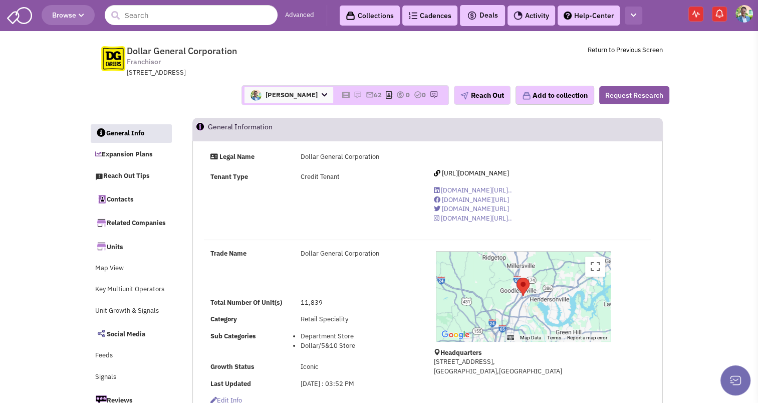
click at [642, 14] on button "button" at bounding box center [633, 16] width 18 height 19
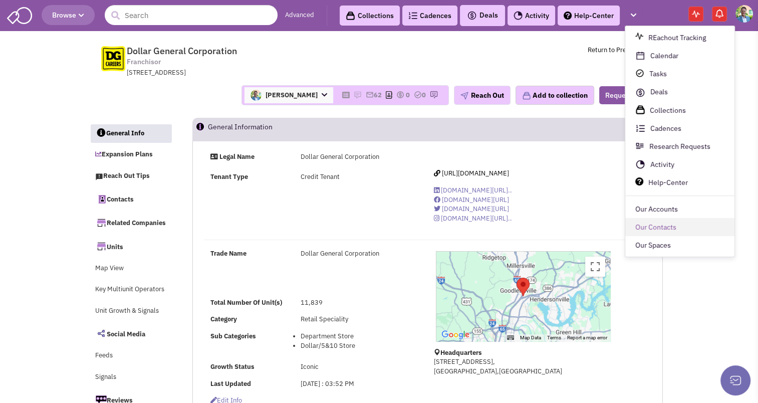
click at [641, 225] on link "Our Contacts" at bounding box center [679, 227] width 109 height 18
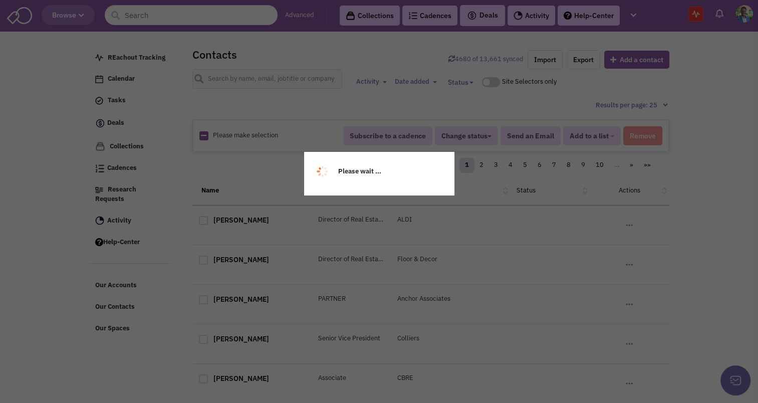
click at [241, 77] on div "Please wait ..." at bounding box center [379, 201] width 758 height 403
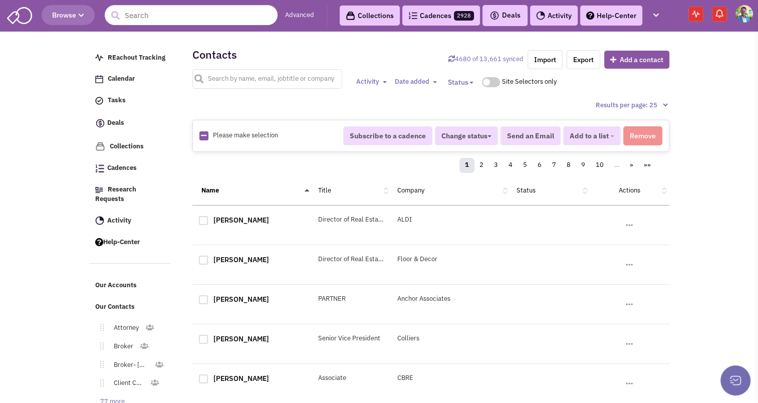
click at [241, 77] on input "text" at bounding box center [267, 79] width 150 height 20
type input "[PERSON_NAME]"
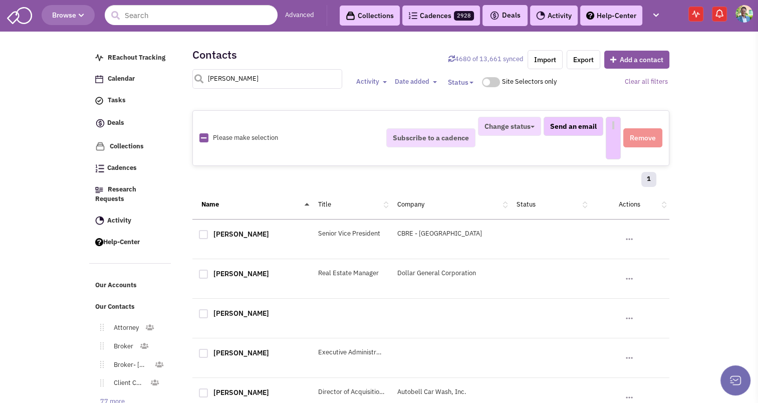
select select
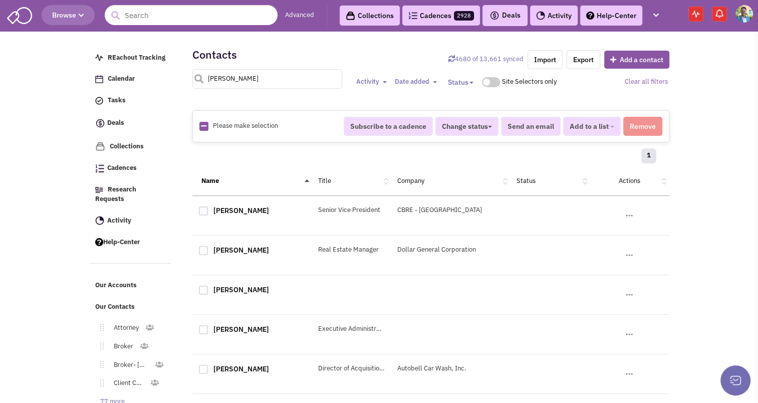
scroll to position [44, 0]
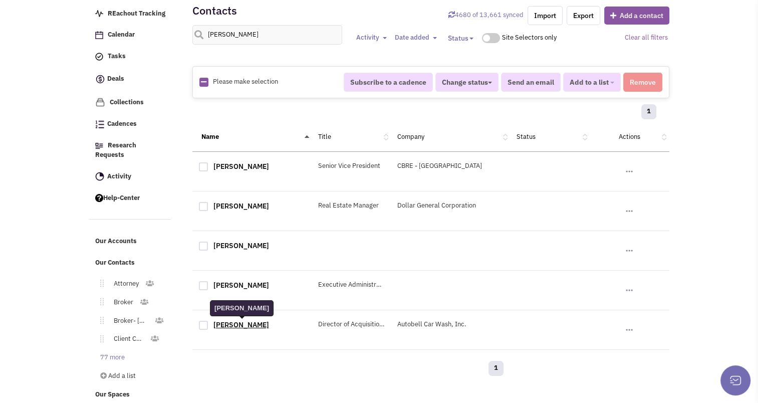
click at [237, 325] on link "Trevor Hopkins" at bounding box center [241, 324] width 56 height 9
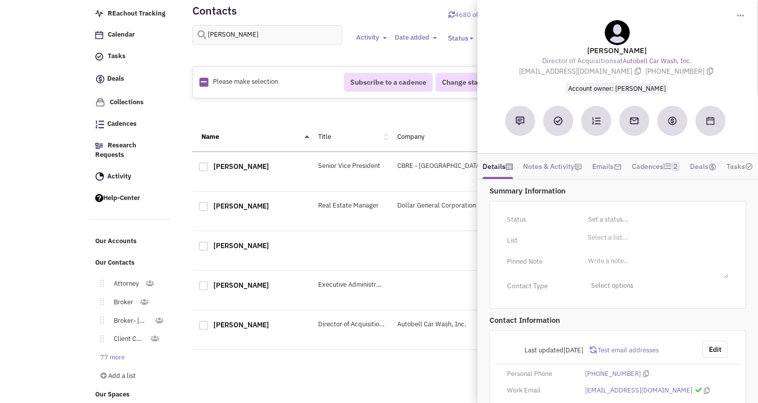
click at [627, 354] on span "Test email addresses" at bounding box center [627, 350] width 62 height 9
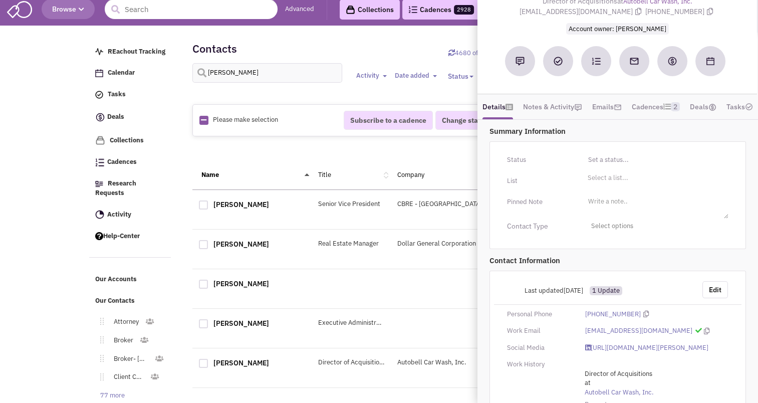
scroll to position [0, 0]
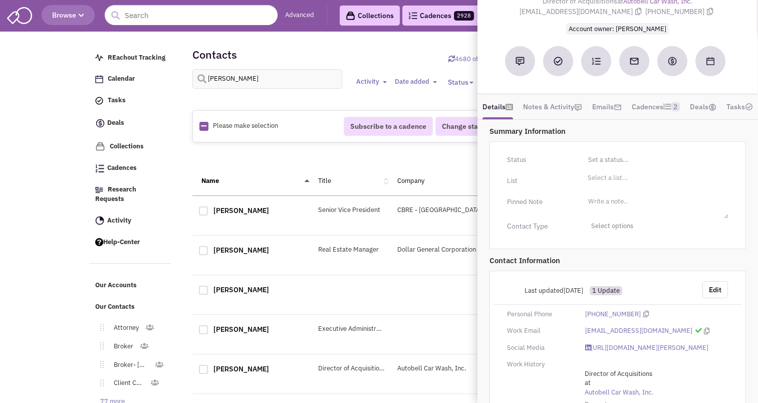
click at [82, 16] on icon "button" at bounding box center [82, 16] width 6 height 6
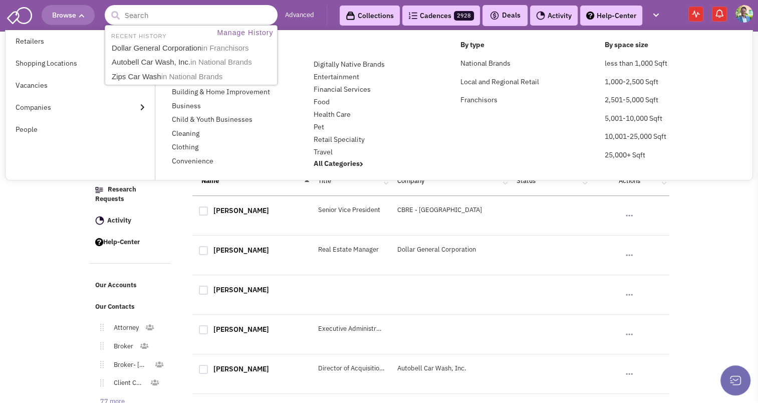
click at [150, 12] on input "text" at bounding box center [191, 15] width 173 height 20
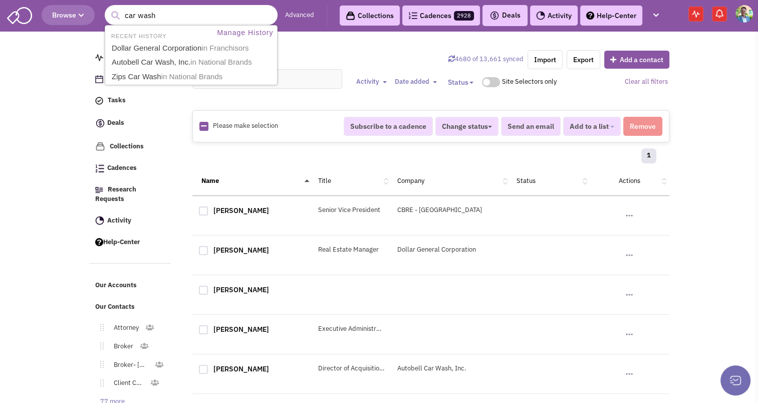
type input "car wash"
click at [108, 8] on button "submit" at bounding box center [115, 15] width 15 height 15
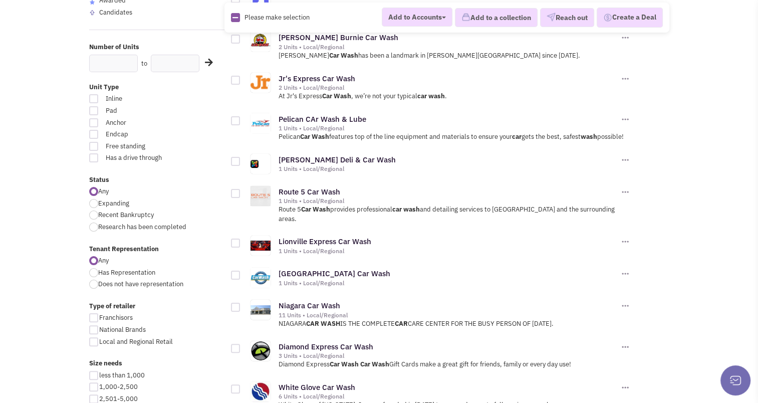
scroll to position [155, 0]
click at [96, 330] on div at bounding box center [93, 328] width 9 height 9
click at [99, 330] on input "National Brands" at bounding box center [102, 329] width 7 height 7
checkbox input "true"
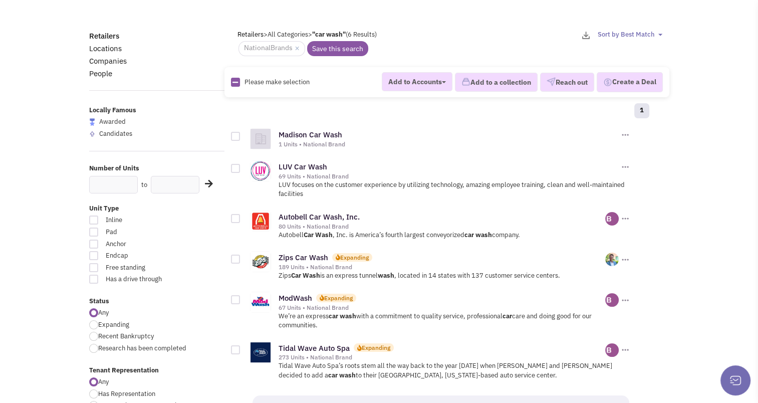
scroll to position [31, 0]
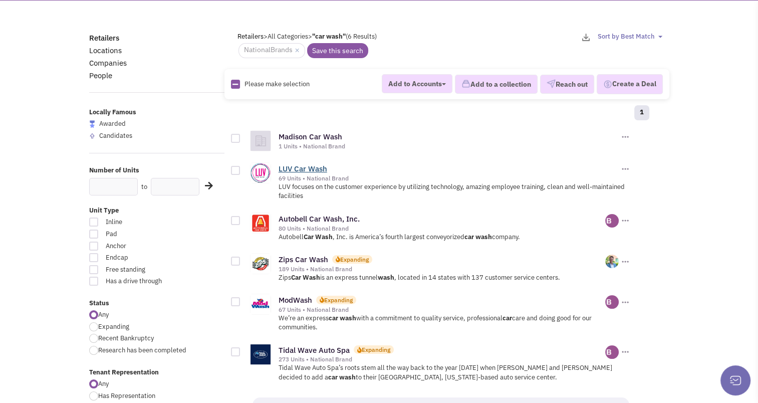
click at [299, 166] on link "LUV Car Wash" at bounding box center [302, 169] width 49 height 10
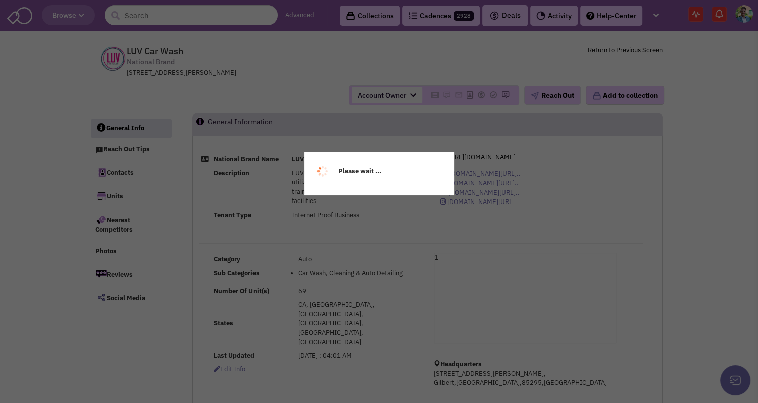
select select
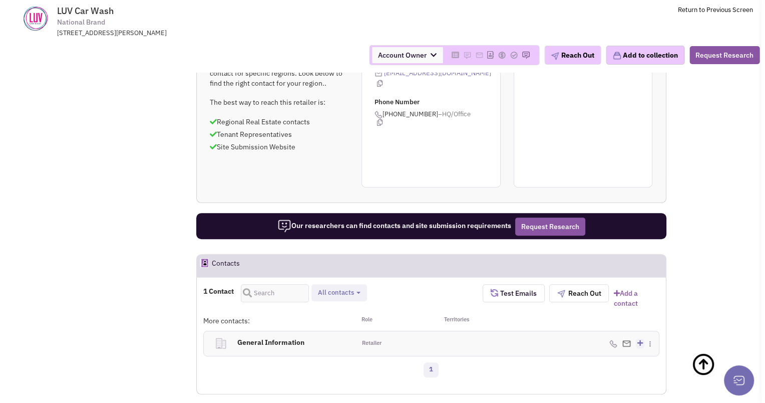
scroll to position [334, 0]
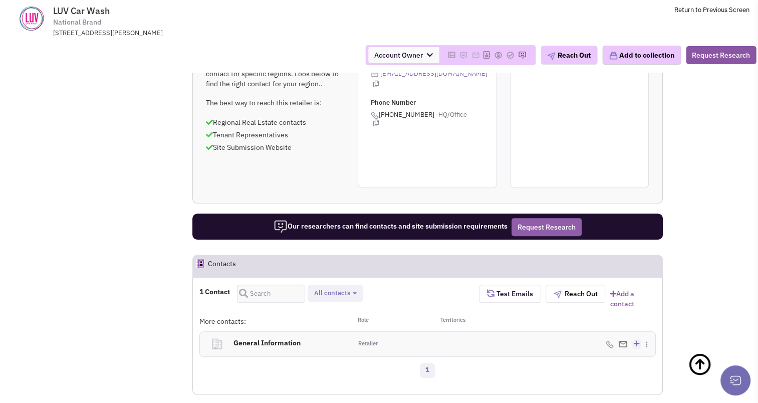
click at [549, 231] on button "Request Research" at bounding box center [546, 227] width 70 height 18
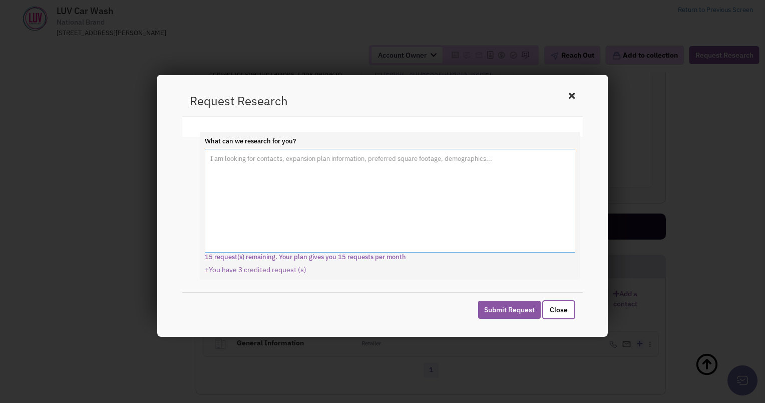
click at [416, 164] on textarea "What can we research for you?" at bounding box center [390, 201] width 371 height 104
type textarea "Real Estate Selection Person"
click at [507, 311] on button "Submit Request" at bounding box center [509, 309] width 63 height 18
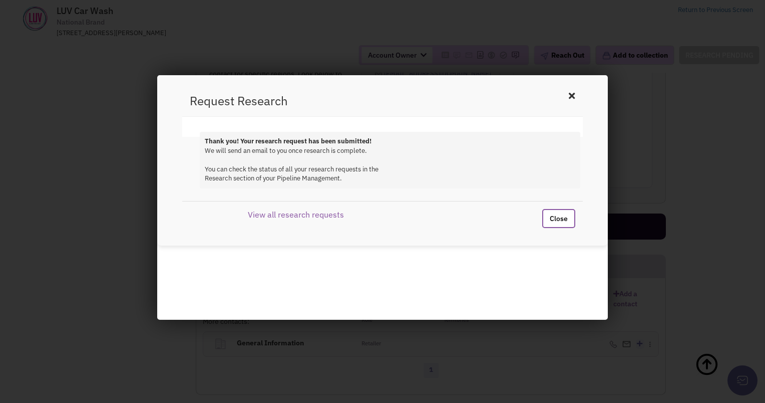
click at [553, 220] on button "Close" at bounding box center [558, 218] width 33 height 19
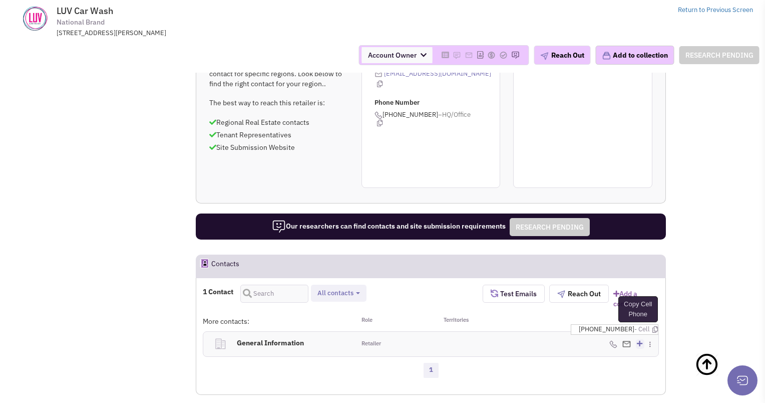
click at [652, 326] on icon at bounding box center [655, 329] width 6 height 7
